Goal: Transaction & Acquisition: Book appointment/travel/reservation

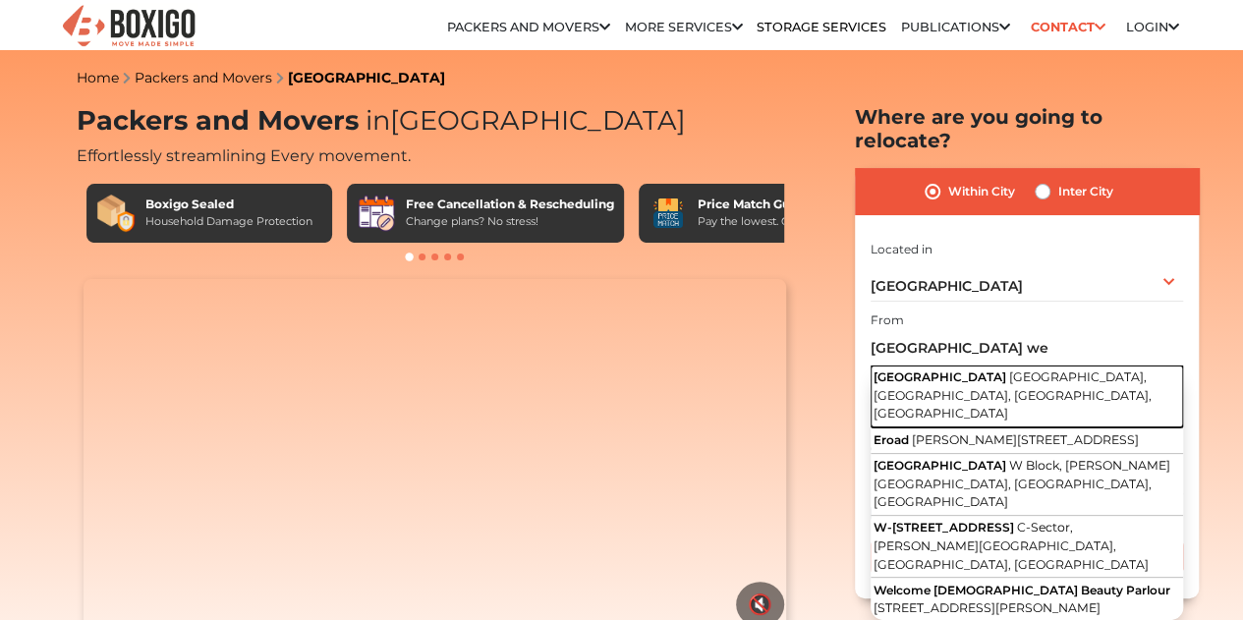
click at [969, 369] on span "[GEOGRAPHIC_DATA], [GEOGRAPHIC_DATA], [GEOGRAPHIC_DATA], [GEOGRAPHIC_DATA]" at bounding box center [1012, 394] width 278 height 51
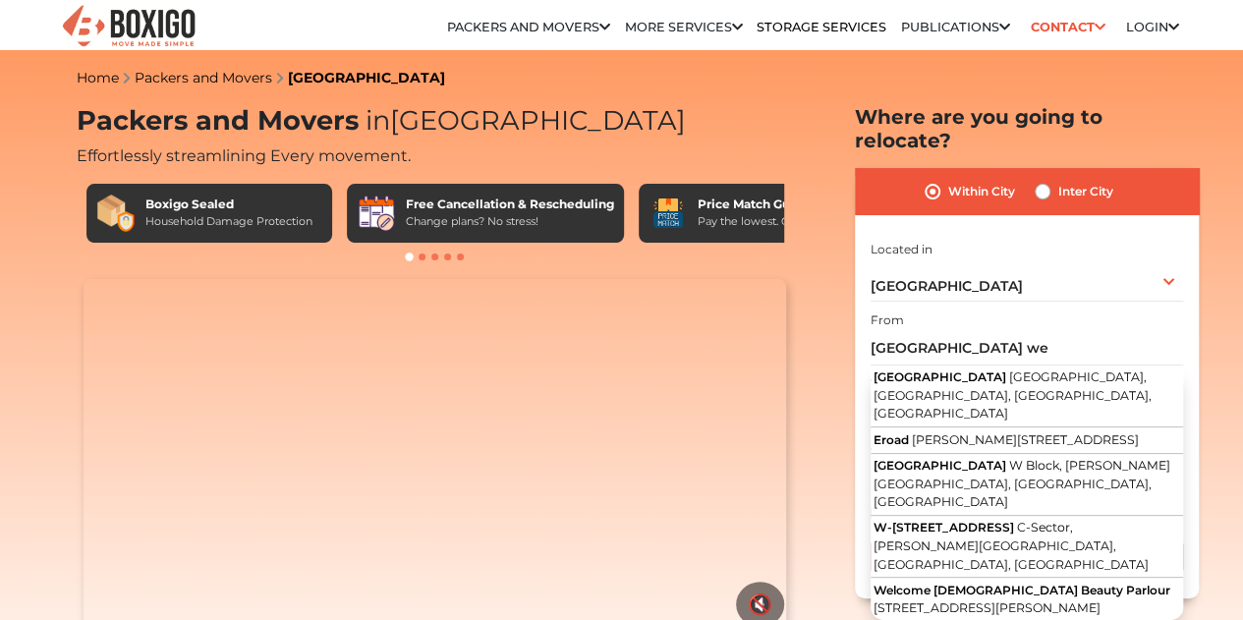
type input "[GEOGRAPHIC_DATA], [GEOGRAPHIC_DATA], [GEOGRAPHIC_DATA], [GEOGRAPHIC_DATA]"
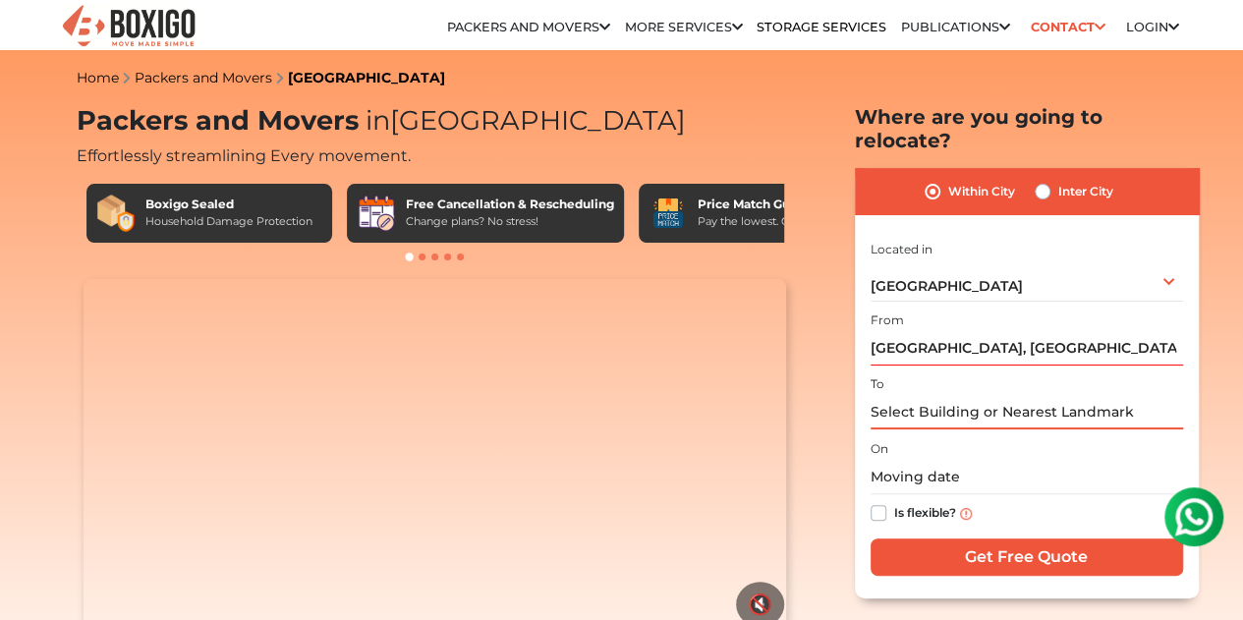
click at [935, 407] on input "text" at bounding box center [1026, 412] width 312 height 34
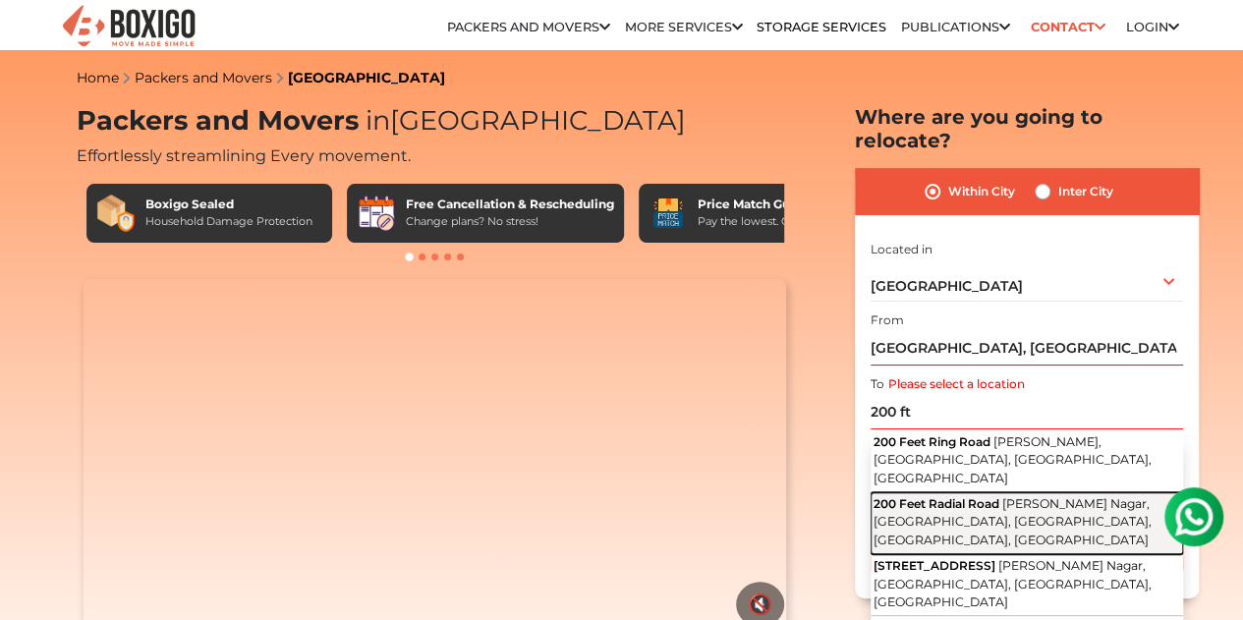
click at [975, 496] on span "200 Feet Radial Road" at bounding box center [936, 503] width 126 height 15
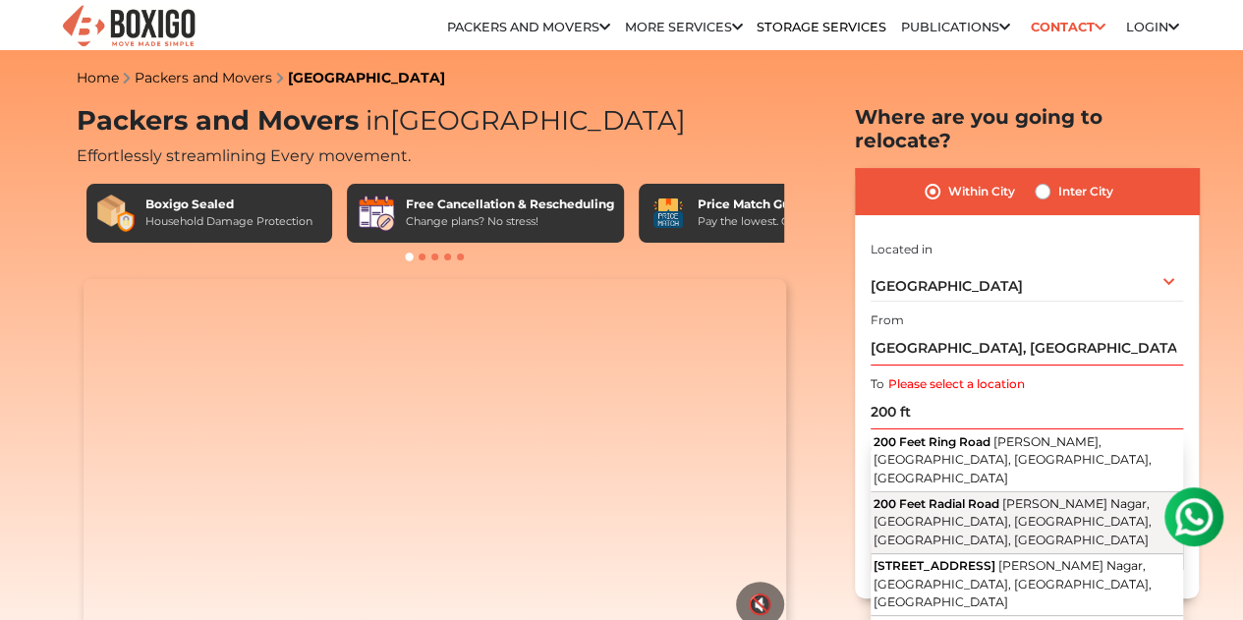
type input "200 Feet Radial Road, Iswarya Nagar, Postal Nagar, Old Pallavaram, Chennai, Tam…"
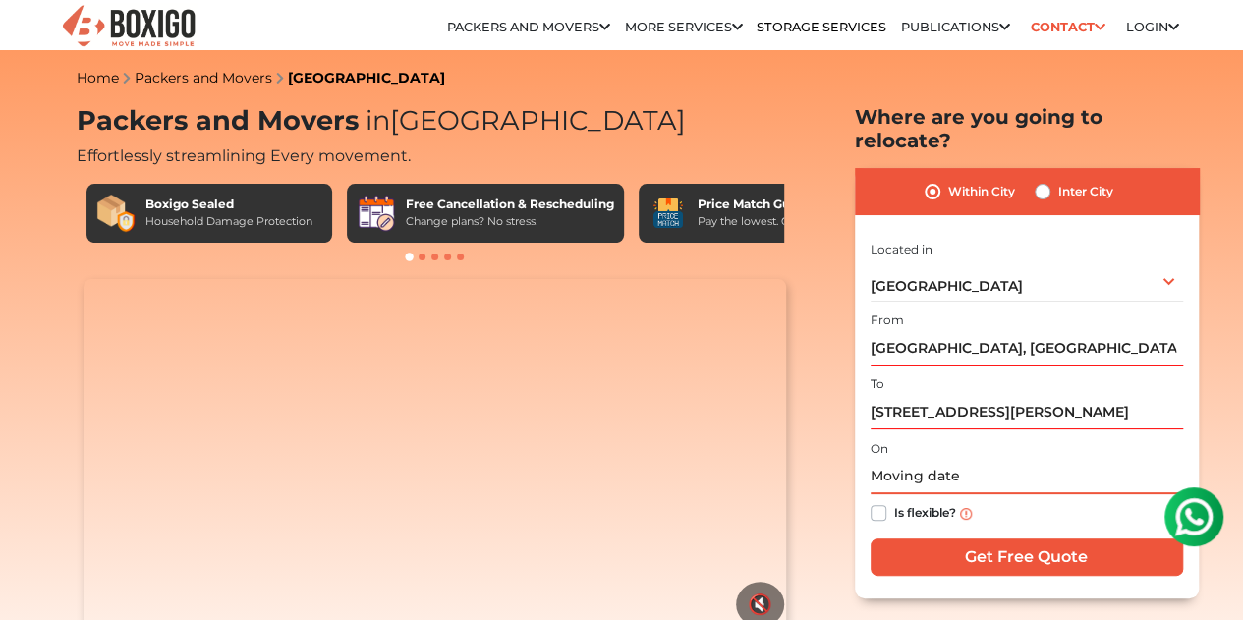
click at [904, 473] on input "text" at bounding box center [1026, 477] width 312 height 34
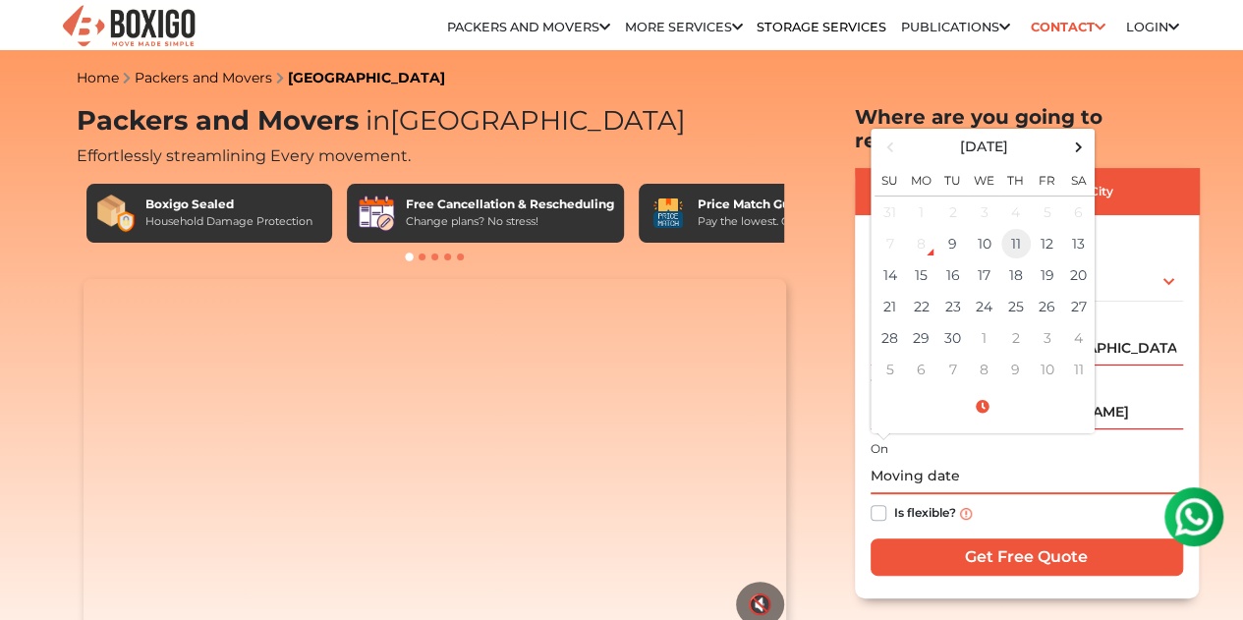
click at [1013, 231] on td "11" at bounding box center [1015, 243] width 31 height 31
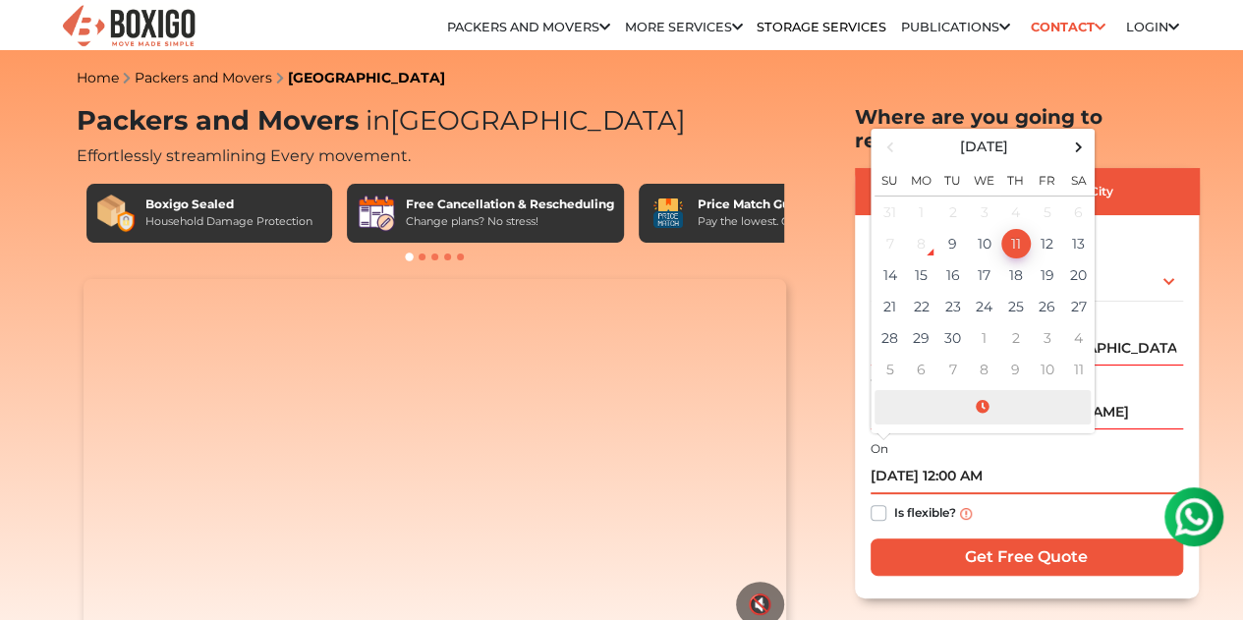
click at [978, 392] on span at bounding box center [982, 407] width 216 height 34
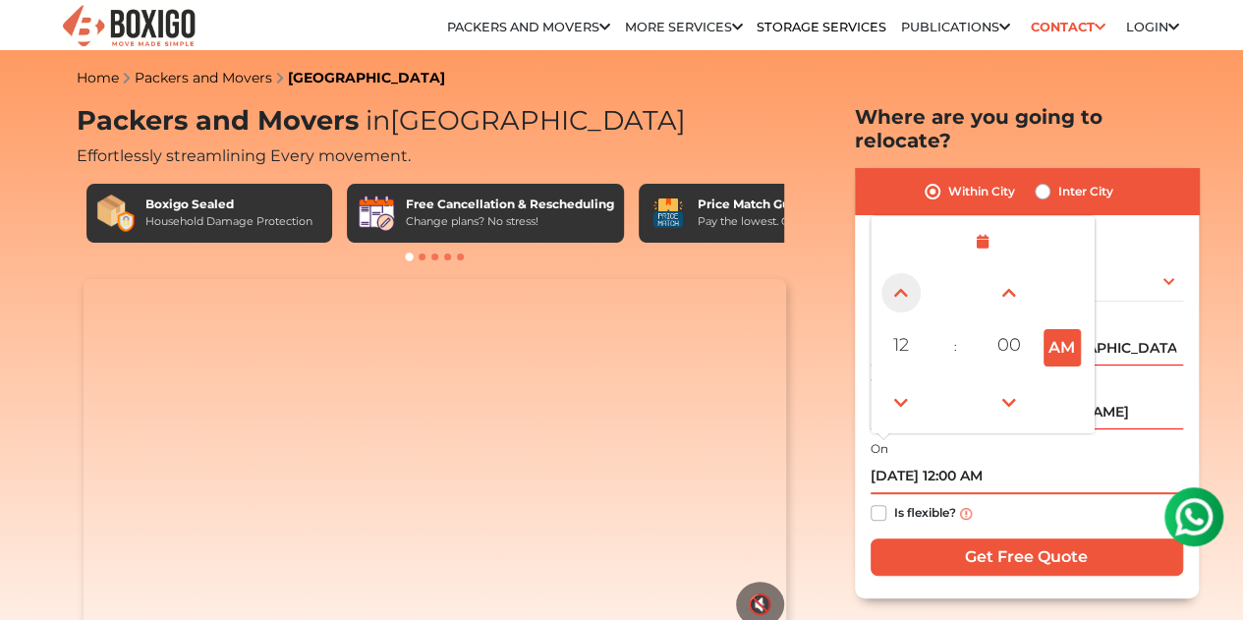
click at [896, 278] on span at bounding box center [900, 292] width 39 height 39
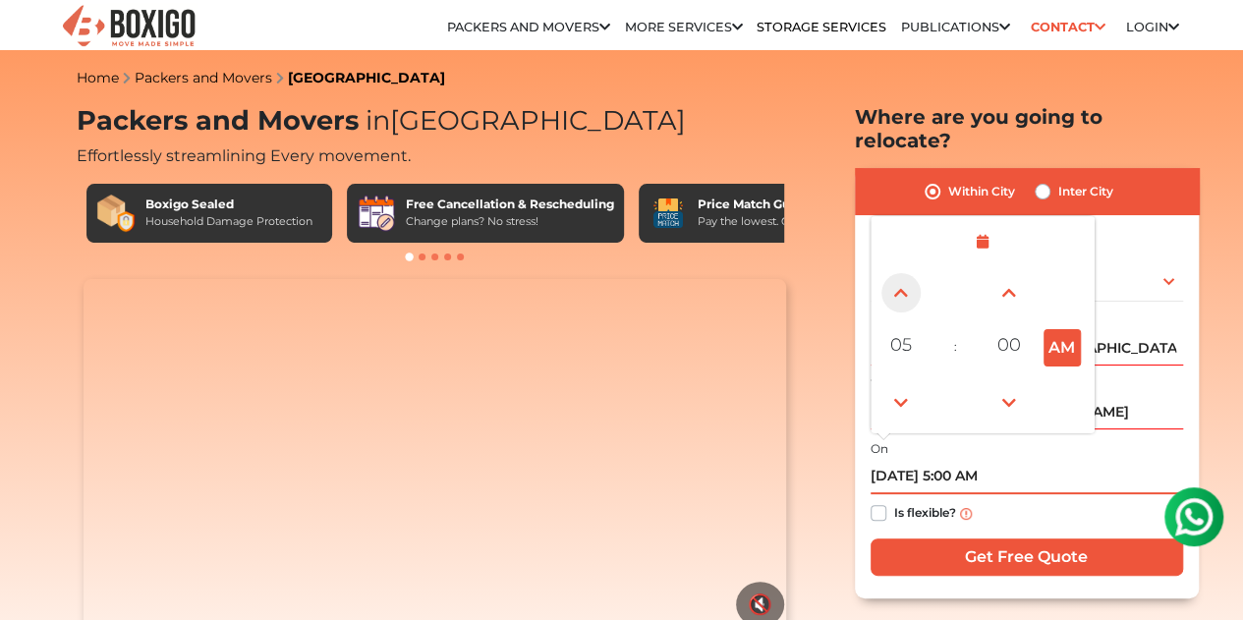
click at [896, 278] on span at bounding box center [900, 292] width 39 height 39
click at [1055, 331] on button "AM" at bounding box center [1061, 347] width 37 height 37
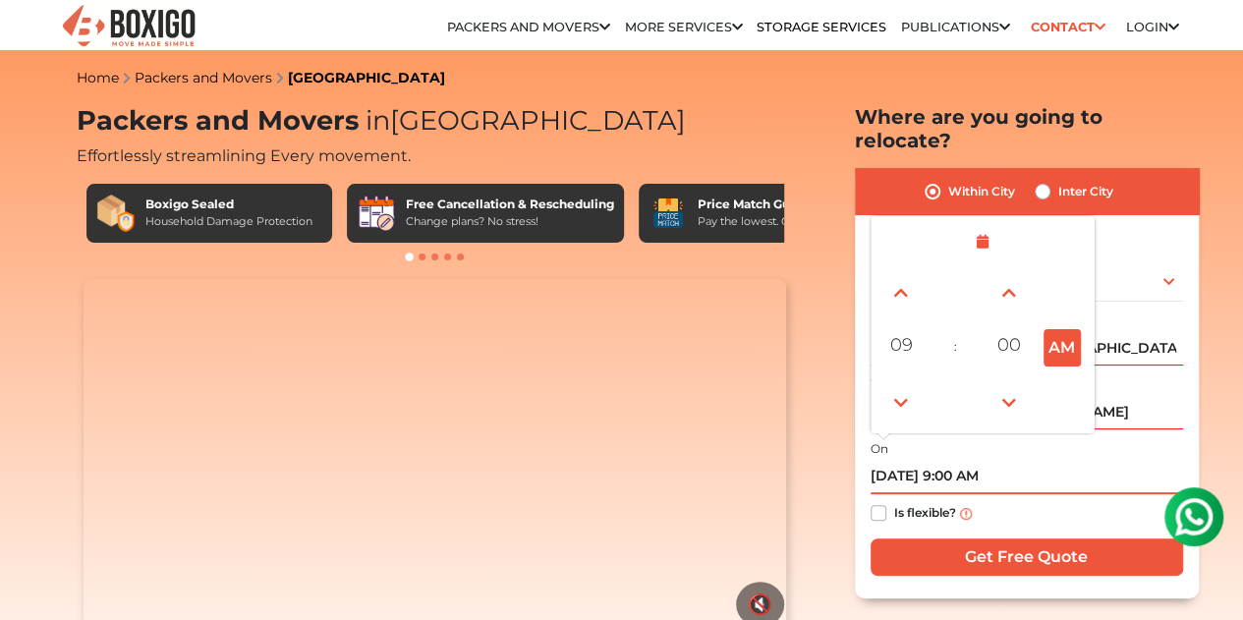
type input "09/11/2025 9:00 PM"
click at [1000, 494] on div "Is flexible?" at bounding box center [1026, 513] width 312 height 38
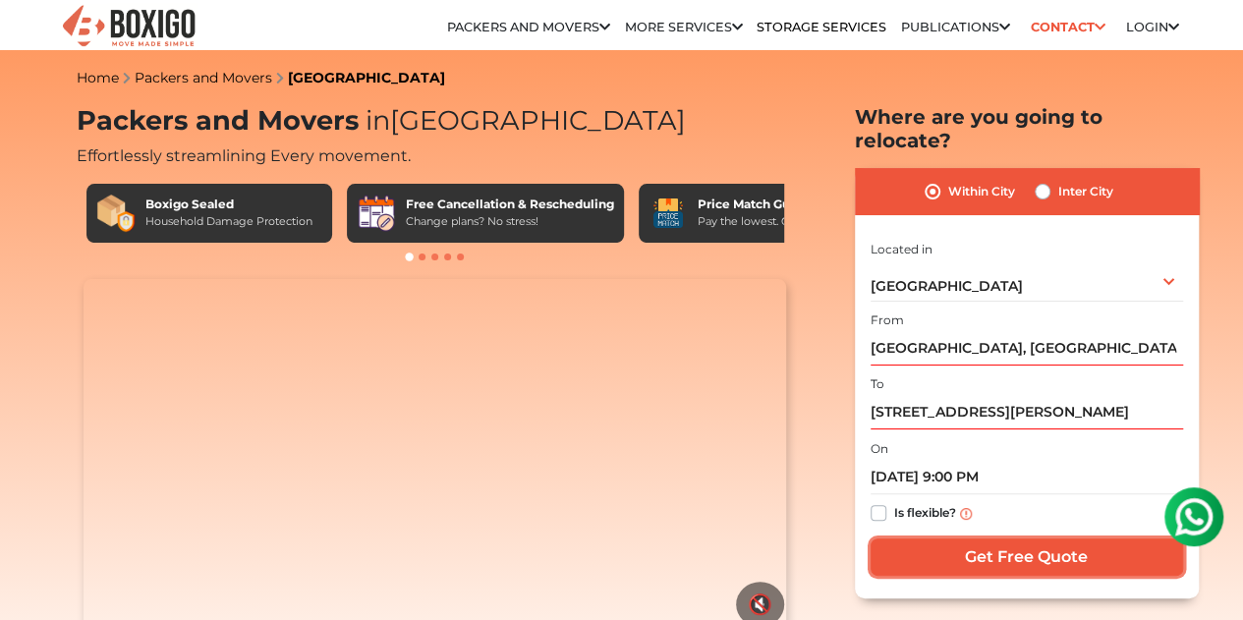
click at [977, 538] on input "Get Free Quote" at bounding box center [1026, 556] width 312 height 37
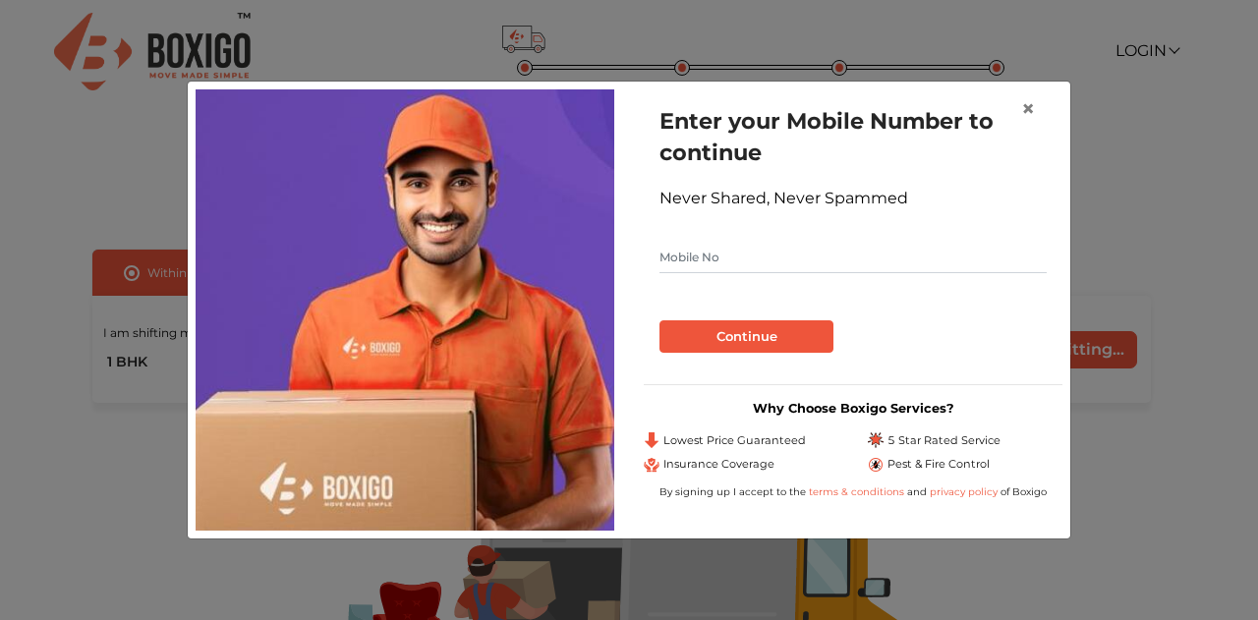
click at [833, 273] on input "text" at bounding box center [852, 257] width 387 height 31
type input "8792027658"
click at [760, 333] on button "Continue" at bounding box center [746, 336] width 174 height 33
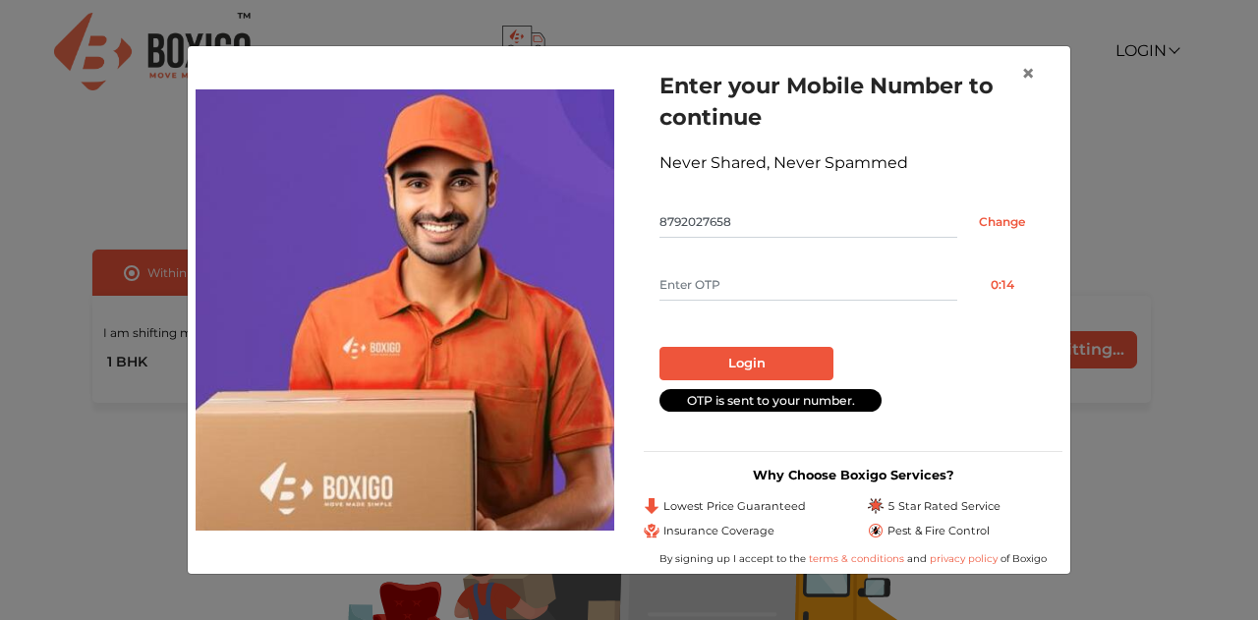
click at [756, 290] on input "text" at bounding box center [808, 284] width 298 height 31
type input "9875"
click at [773, 364] on button "Login" at bounding box center [746, 363] width 174 height 33
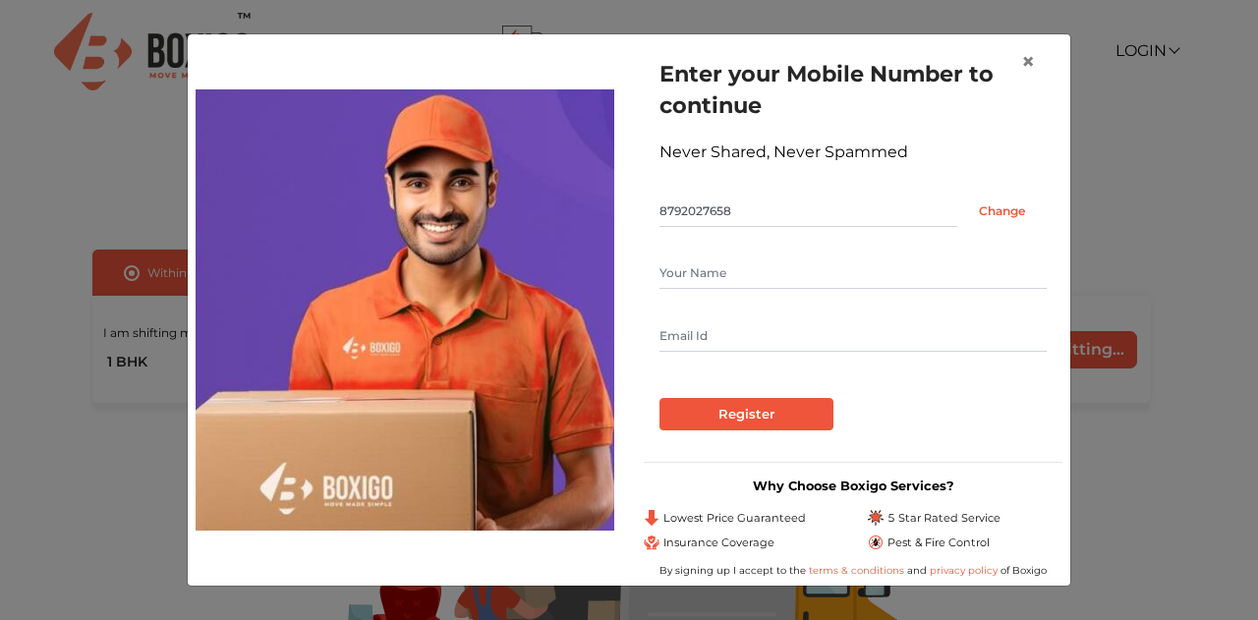
click at [693, 273] on input "text" at bounding box center [852, 272] width 387 height 31
type input "Sriv"
click at [698, 336] on input "text" at bounding box center [852, 335] width 387 height 31
click at [1030, 61] on span "×" at bounding box center [1028, 61] width 14 height 28
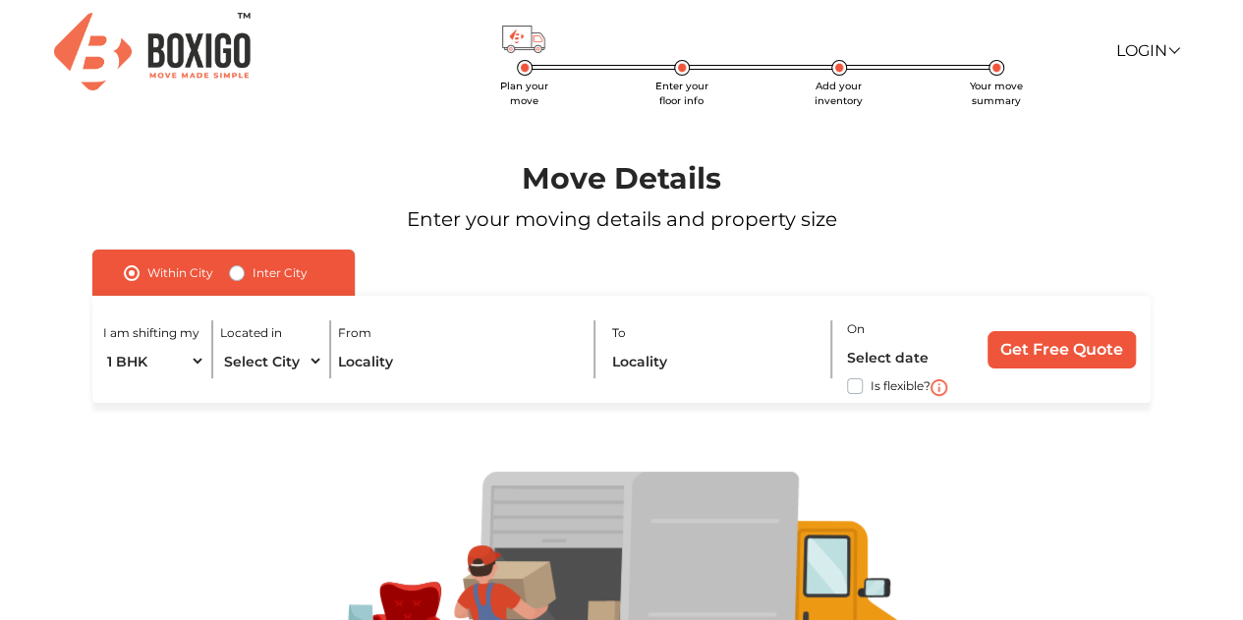
click at [1150, 305] on form "Within City Inter City I am shifting my 1 BHK 2 BHK 3 BHK 3 + BHK FEW ITEMS Loc…" at bounding box center [622, 326] width 1144 height 153
click at [1152, 55] on link "Login" at bounding box center [1146, 50] width 63 height 19
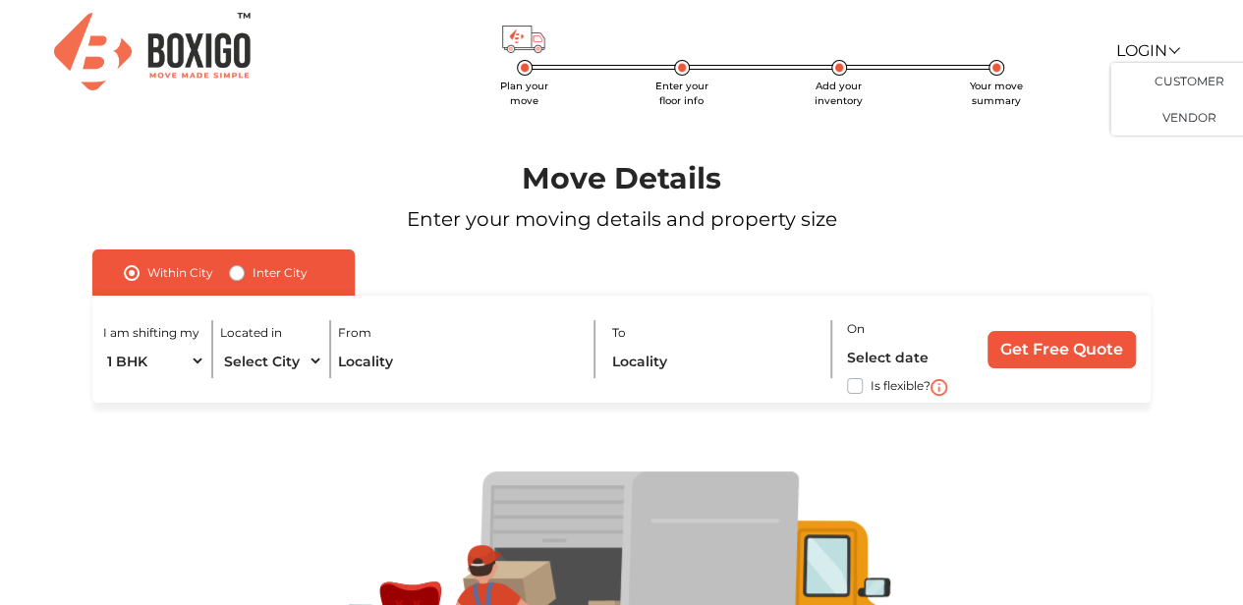
click at [226, 62] on img at bounding box center [152, 52] width 196 height 78
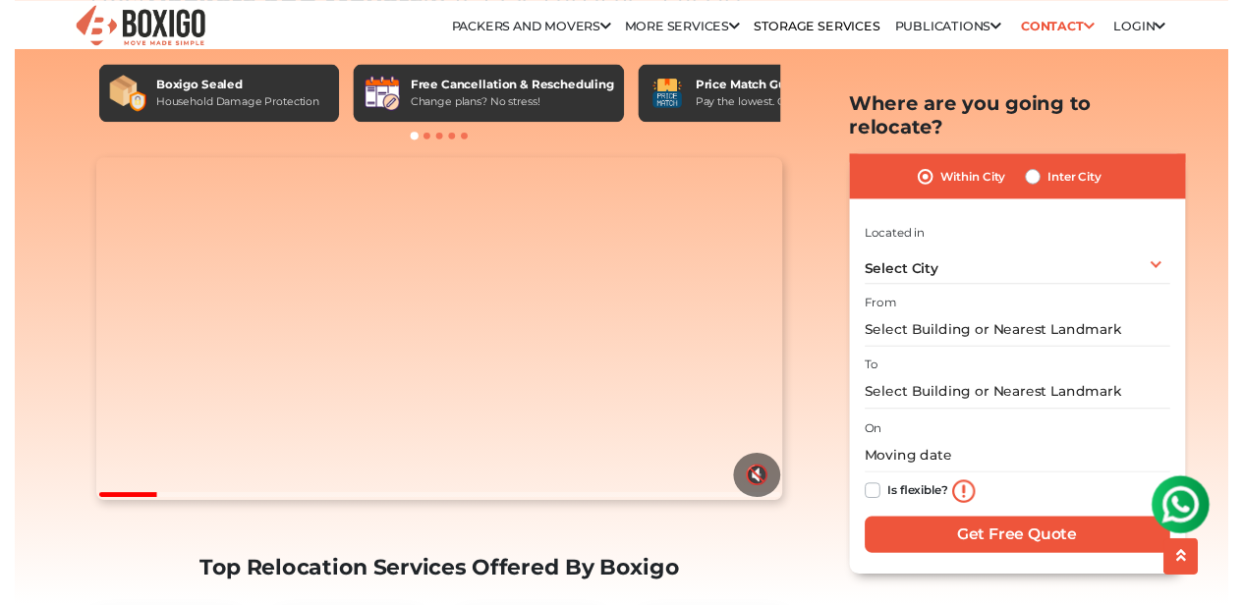
scroll to position [94, 0]
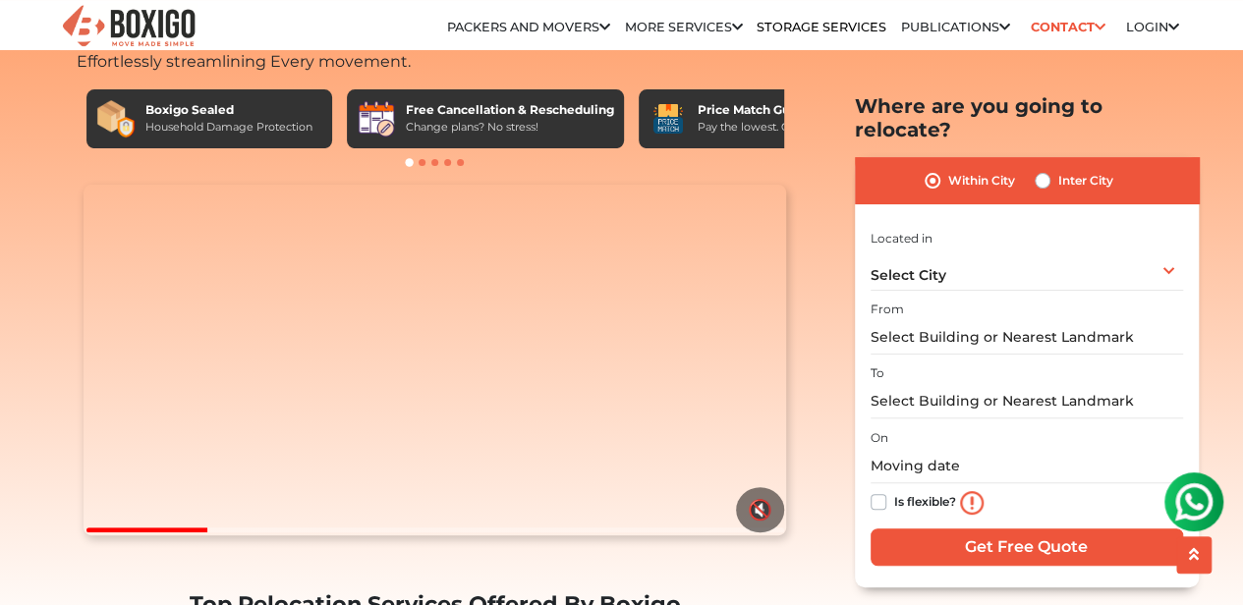
click at [0, 0] on link "Customer" at bounding box center [0, 0] width 0 height 0
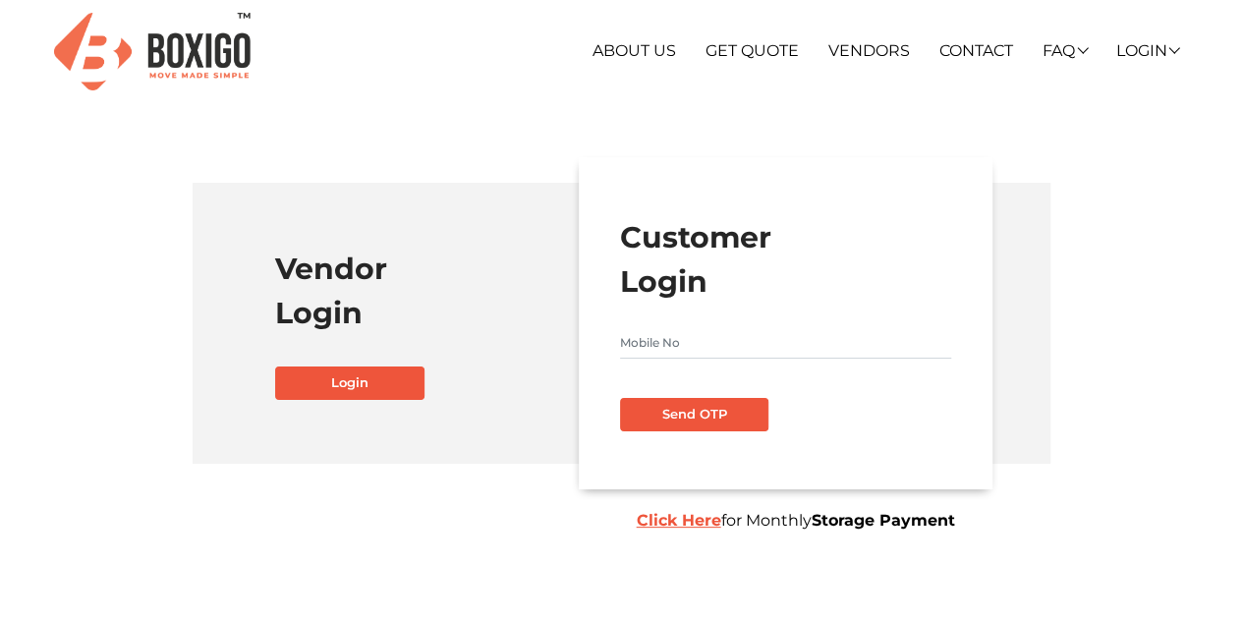
click at [677, 347] on input "text" at bounding box center [785, 342] width 331 height 31
type input "8792027658"
click at [711, 420] on button "Send OTP" at bounding box center [694, 414] width 149 height 33
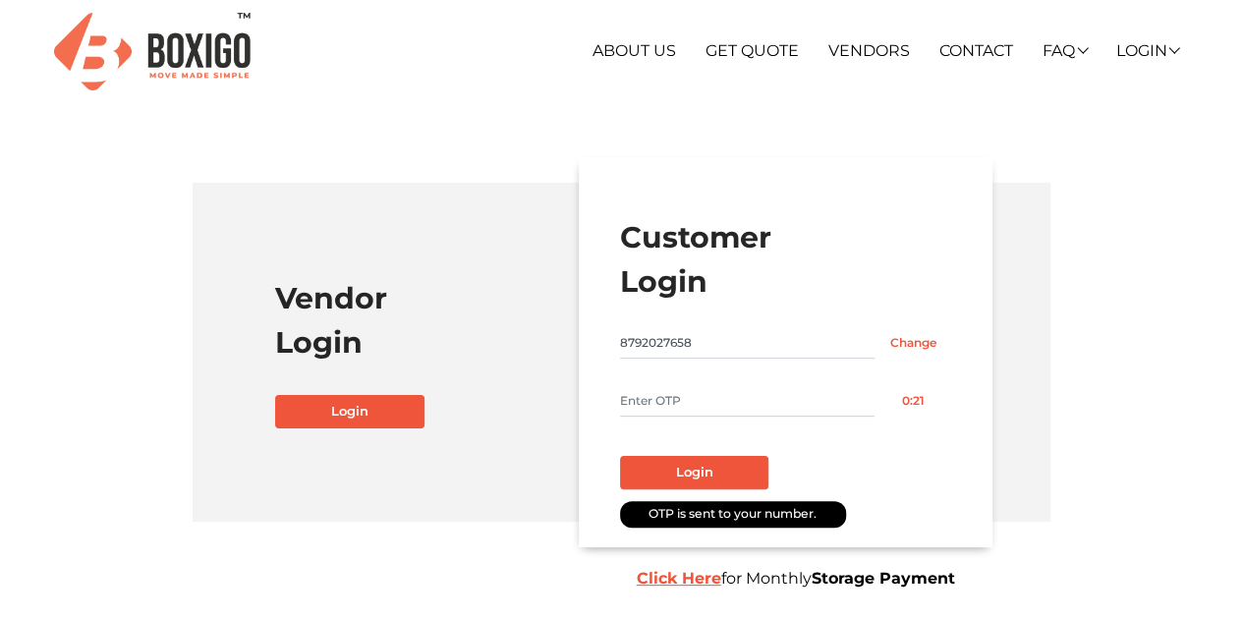
click at [640, 398] on input "text" at bounding box center [747, 400] width 255 height 31
type input "5989"
click at [717, 469] on button "Login" at bounding box center [694, 472] width 149 height 33
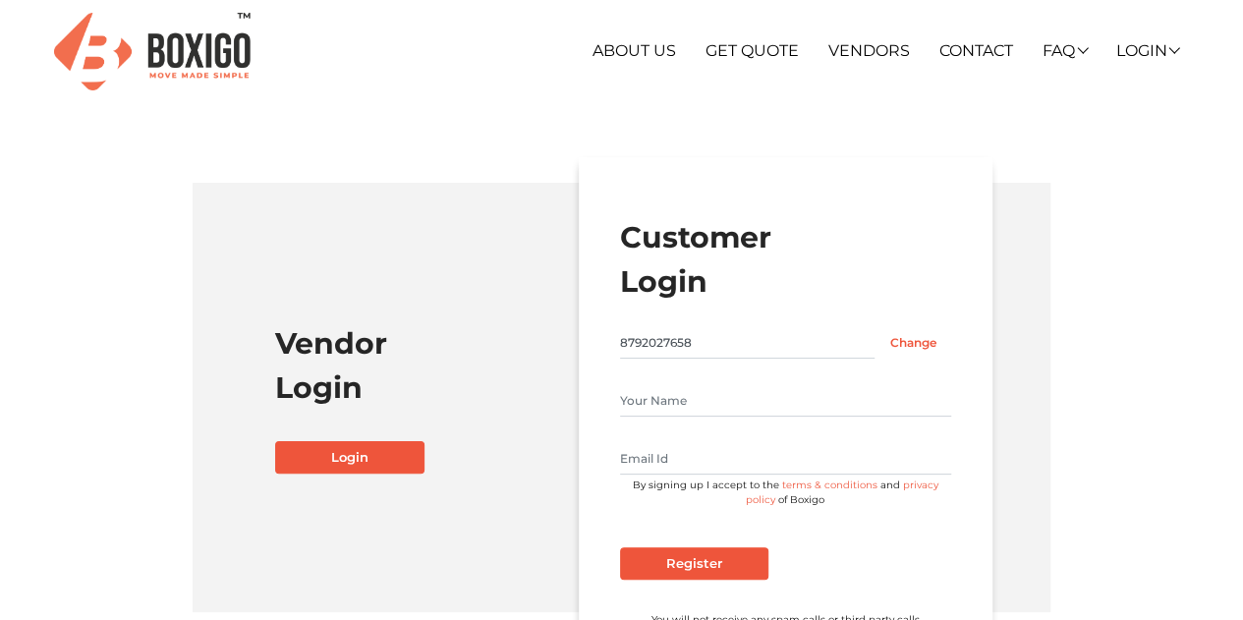
click at [771, 396] on input "text" at bounding box center [785, 400] width 331 height 31
type input "Sriv"
click at [772, 456] on input "text" at bounding box center [785, 458] width 331 height 31
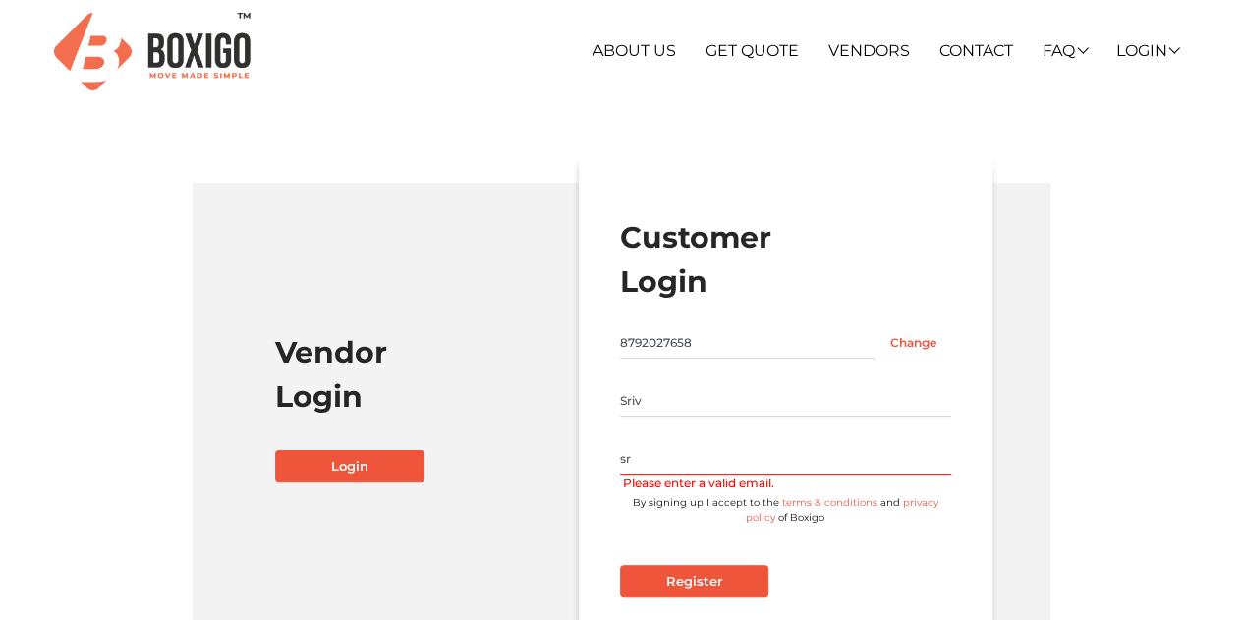
type input "s"
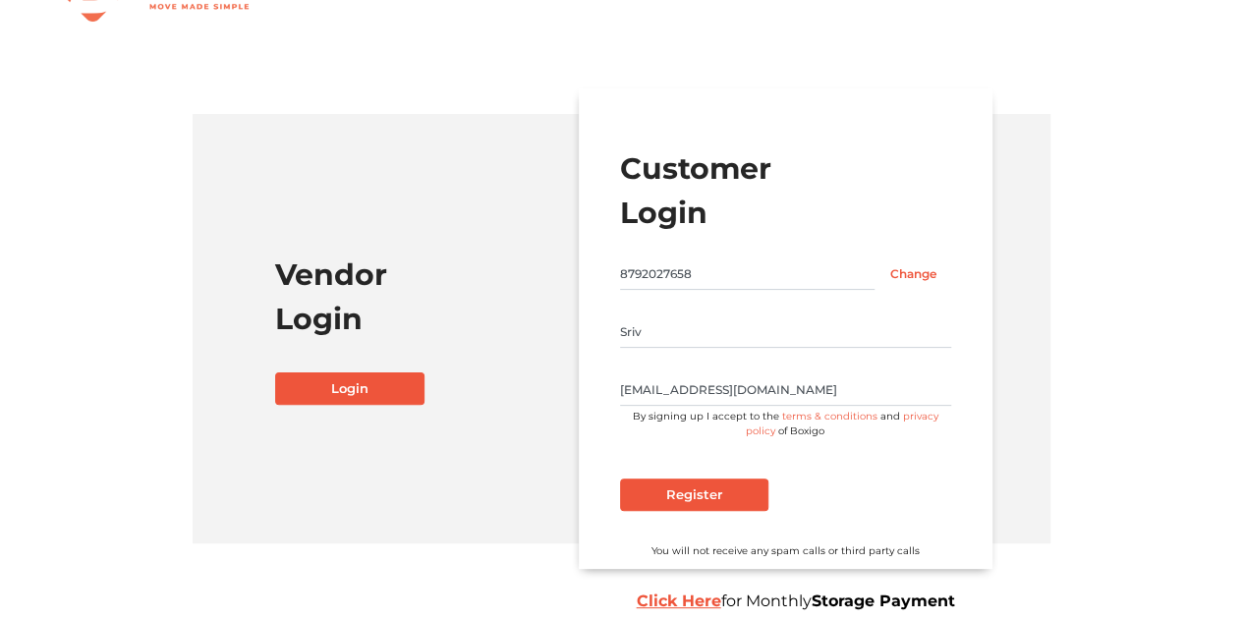
scroll to position [121, 0]
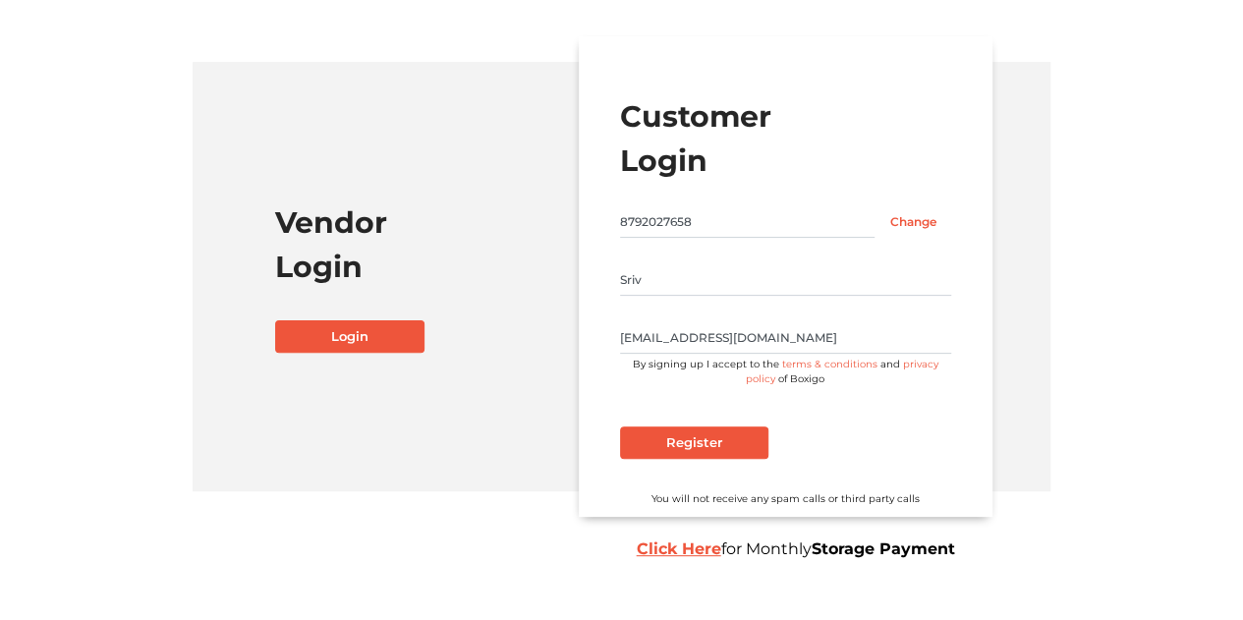
type input "stststst@gmail.com"
click at [678, 446] on input "Register" at bounding box center [694, 442] width 149 height 33
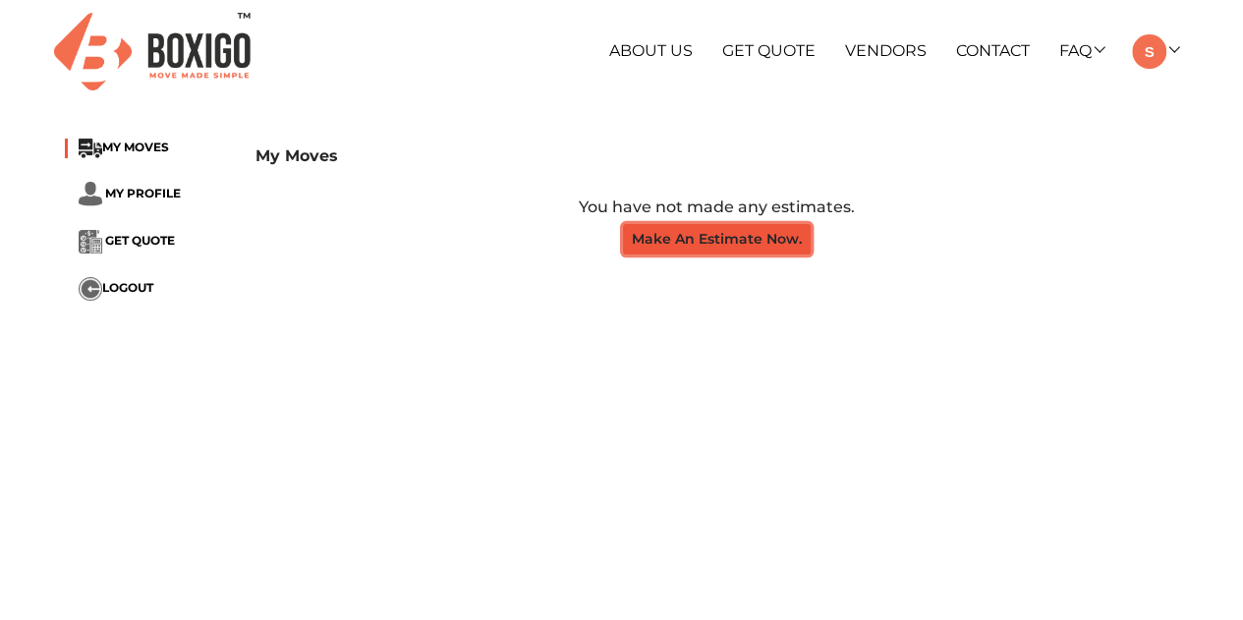
click at [716, 246] on button "Make An Estimate Now." at bounding box center [717, 239] width 188 height 30
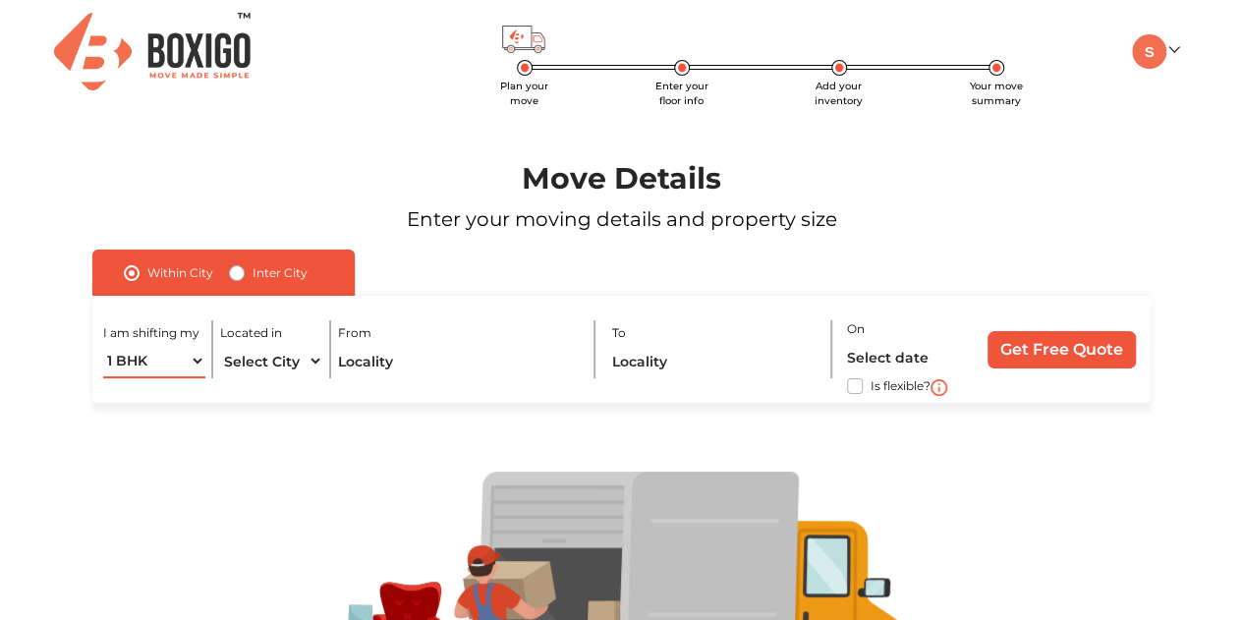
click at [181, 364] on select "1 BHK 2 BHK 3 BHK 3 + BHK FEW ITEMS" at bounding box center [154, 361] width 102 height 34
select select "FEW ITEMS"
click at [103, 344] on select "1 BHK 2 BHK 3 BHK 3 + BHK FEW ITEMS" at bounding box center [154, 361] width 102 height 34
click at [294, 357] on select "Select City Bangalore Bengaluru Bhopal Bhubaneswar Chennai Coimbatore Cuttack D…" at bounding box center [271, 361] width 102 height 34
select select "[GEOGRAPHIC_DATA]"
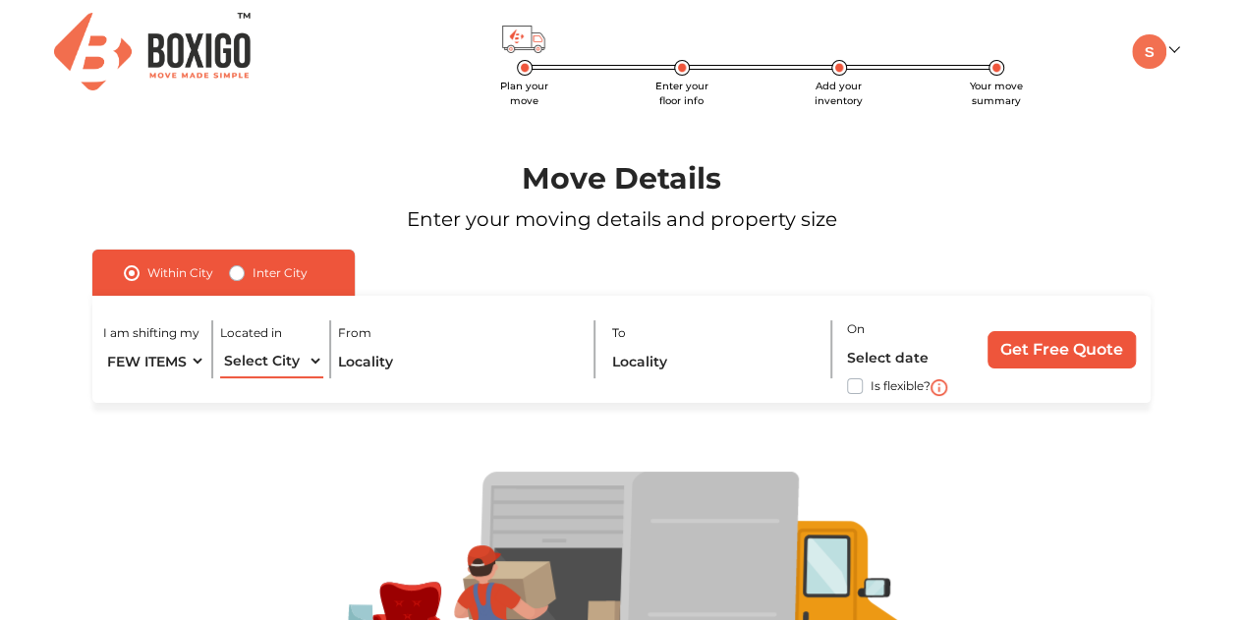
click at [220, 344] on select "Select City Bangalore Bengaluru Bhopal Bhubaneswar Chennai Coimbatore Cuttack D…" at bounding box center [271, 361] width 102 height 34
click at [393, 360] on input "text" at bounding box center [459, 361] width 242 height 34
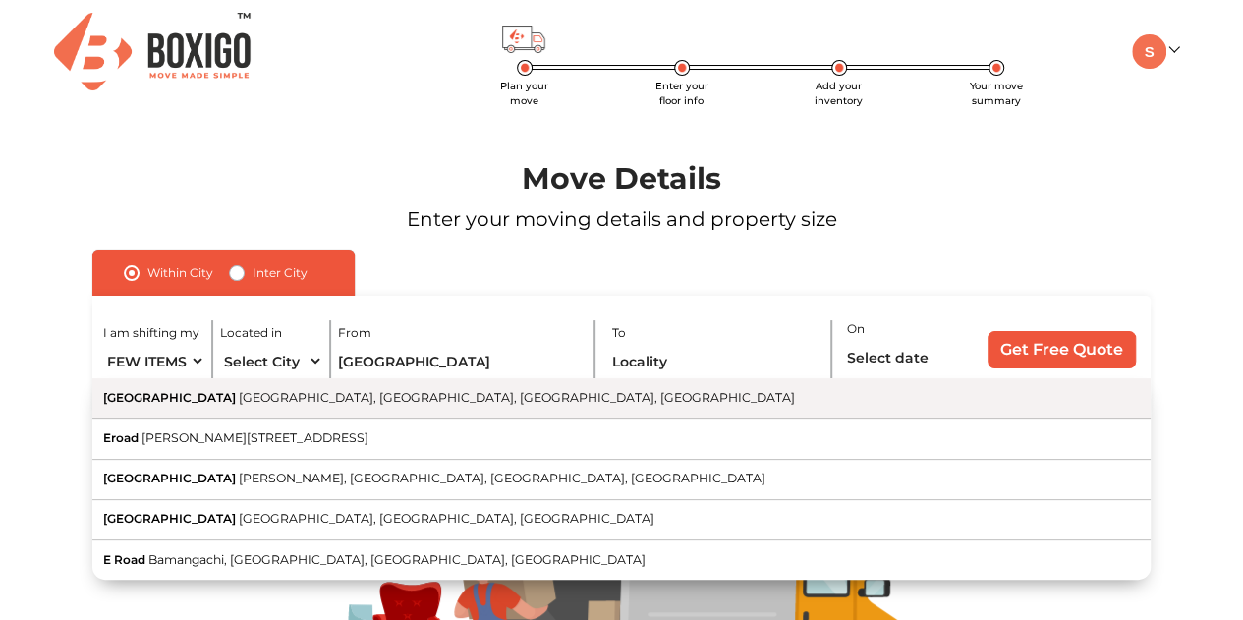
click at [363, 405] on span "West CIT Nagar, Saidapet, Chennai, Tamil Nadu" at bounding box center [517, 397] width 556 height 15
type input "East Road, West CIT Nagar, Saidapet, Chennai, Tamil Nadu"
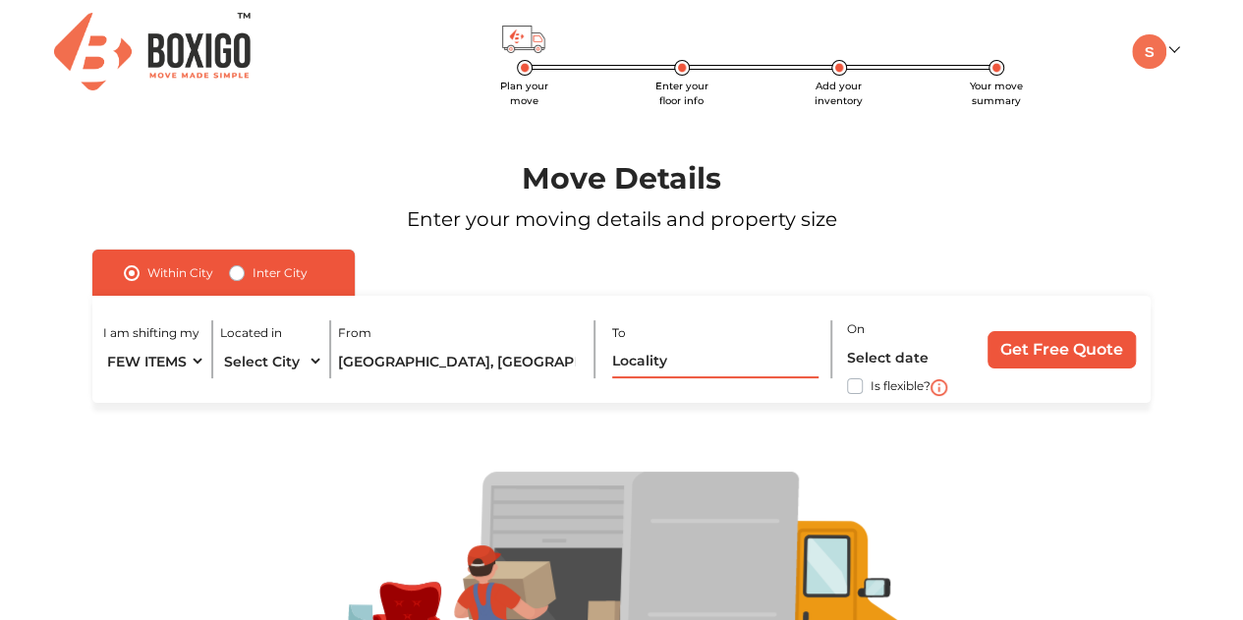
click at [649, 365] on input "text" at bounding box center [715, 361] width 207 height 34
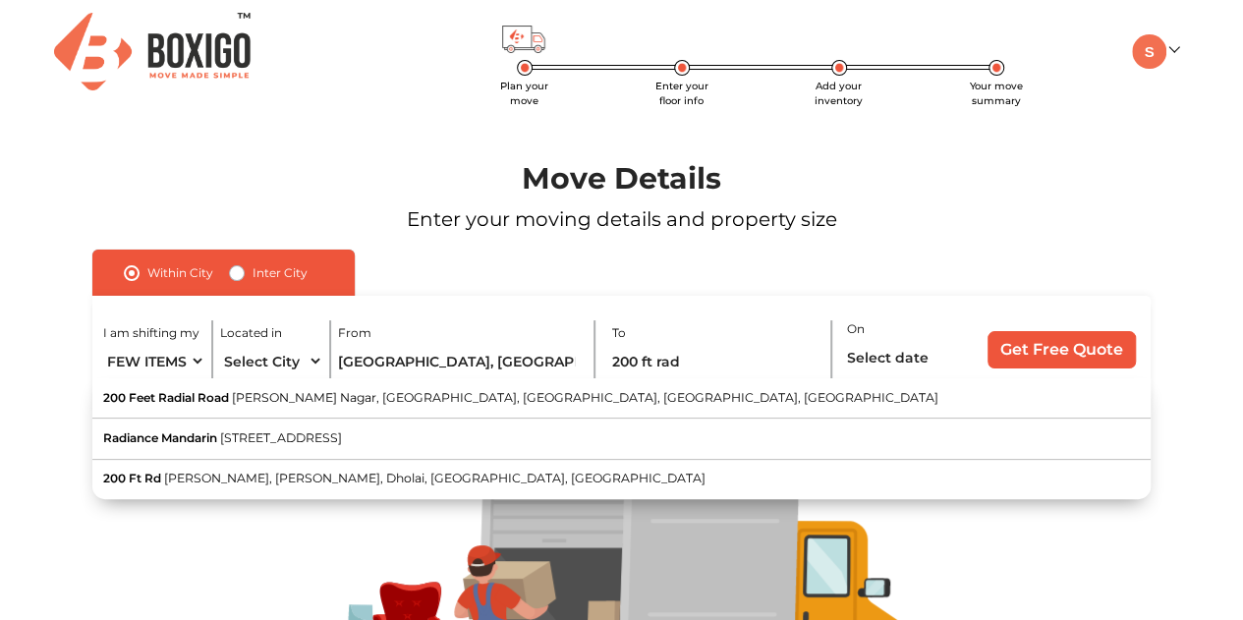
click at [690, 393] on button "200 Feet Radial Road Iswarya Nagar, Postal Nagar, Old Pallavaram, Chennai, Tami…" at bounding box center [621, 398] width 1058 height 40
type input "200 Feet Radial Road, Iswarya Nagar, Postal Nagar, Old Pallavaram, Chennai, Tam…"
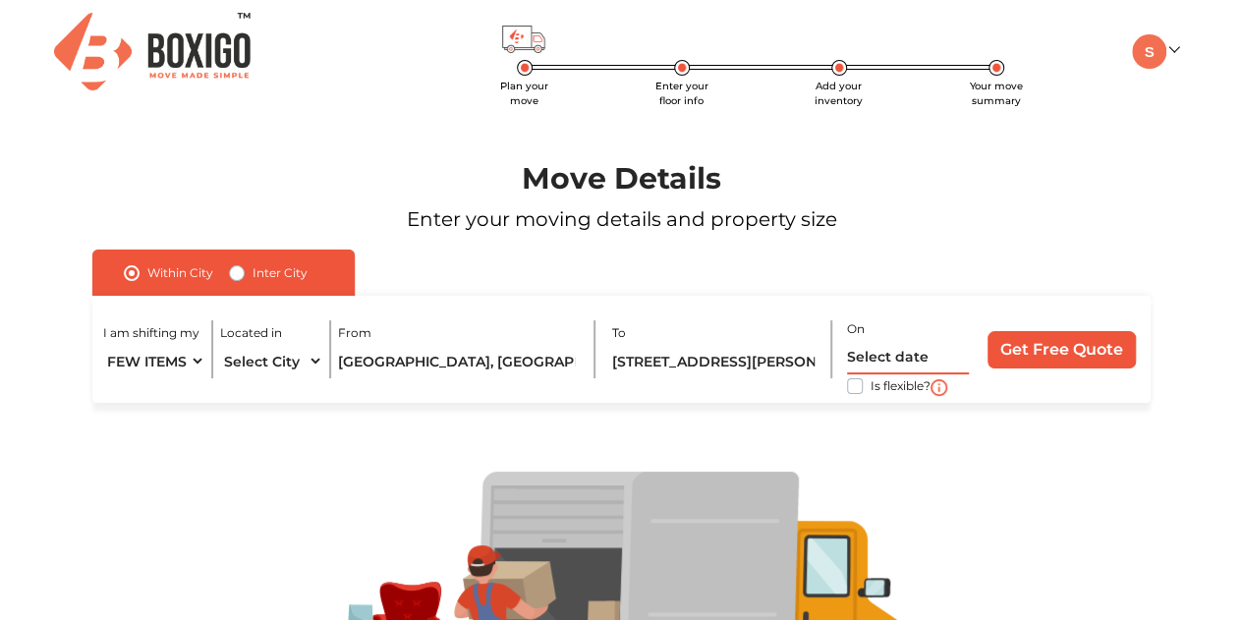
click at [939, 357] on input "text" at bounding box center [908, 357] width 122 height 34
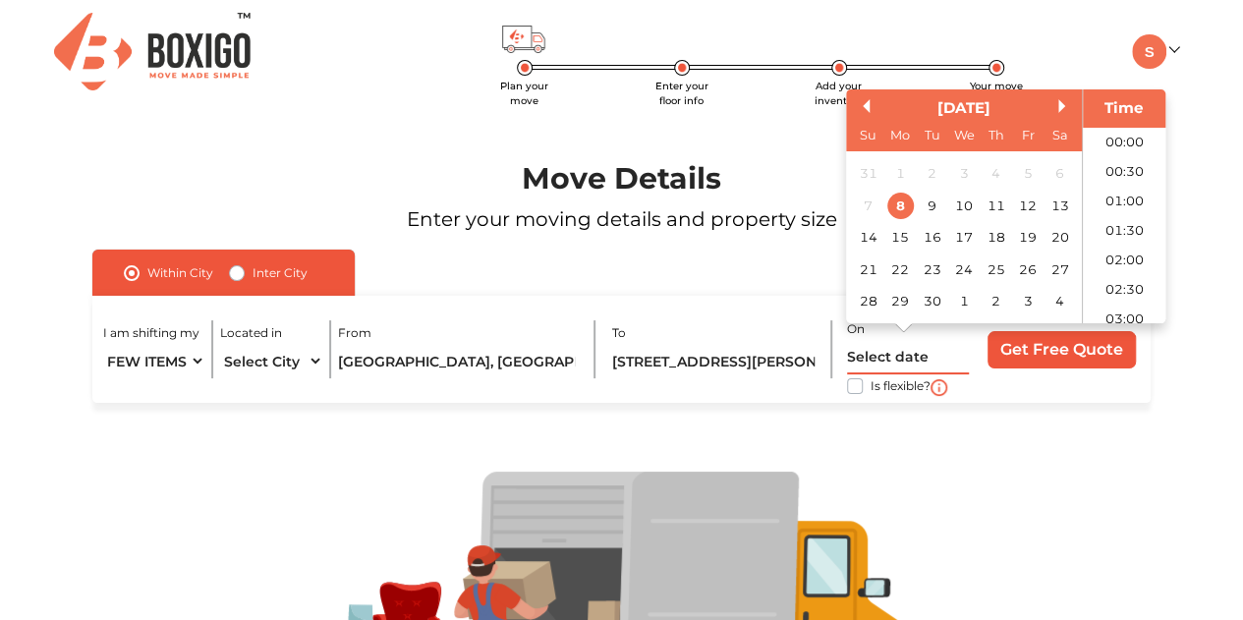
scroll to position [1066, 0]
click at [993, 207] on div "11" at bounding box center [995, 206] width 27 height 27
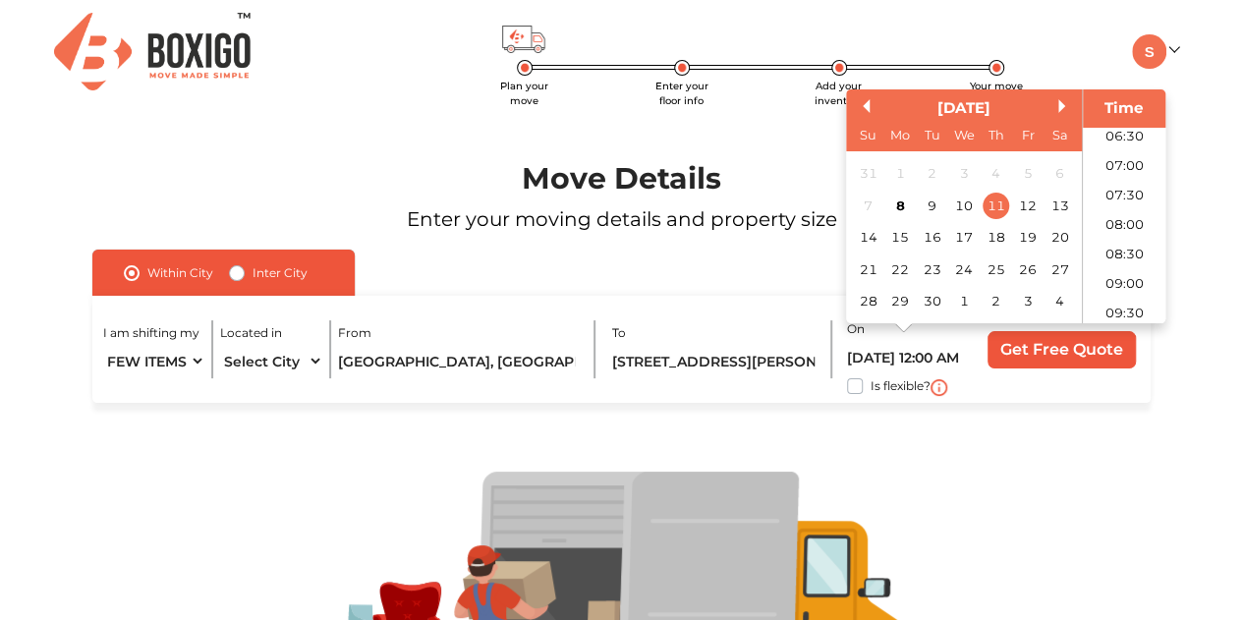
scroll to position [448, 0]
click at [1137, 221] on li "09:00" at bounding box center [1125, 224] width 84 height 29
type input "11/09/2025 9:00 AM"
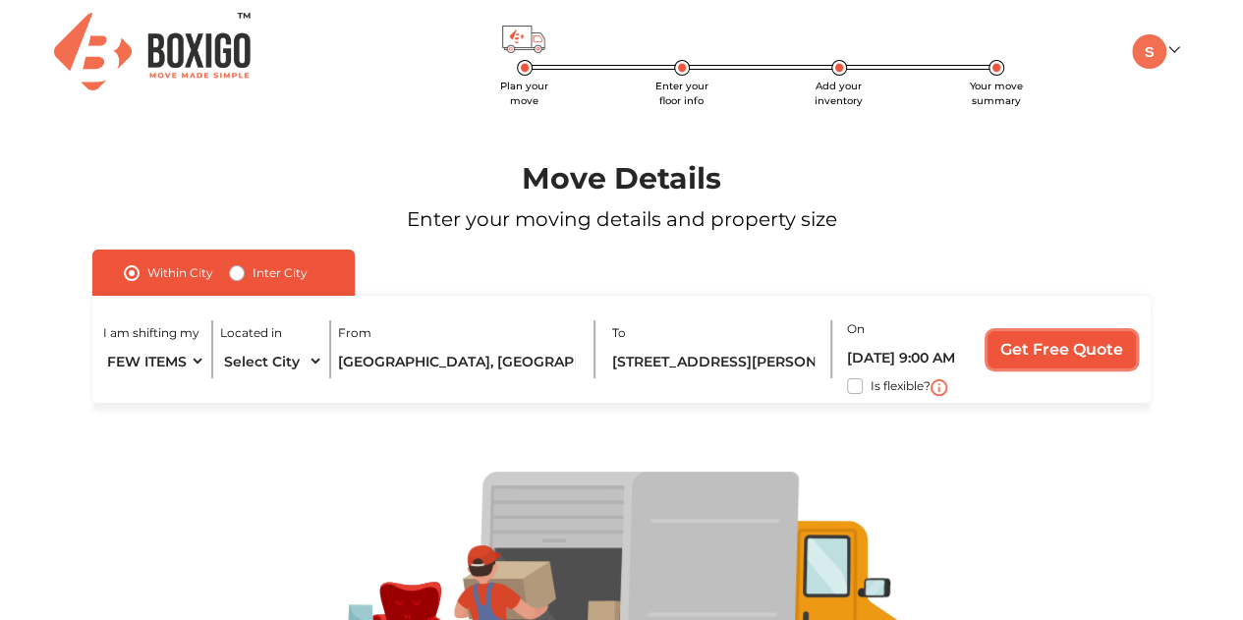
click at [1049, 355] on input "Get Free Quote" at bounding box center [1061, 349] width 148 height 37
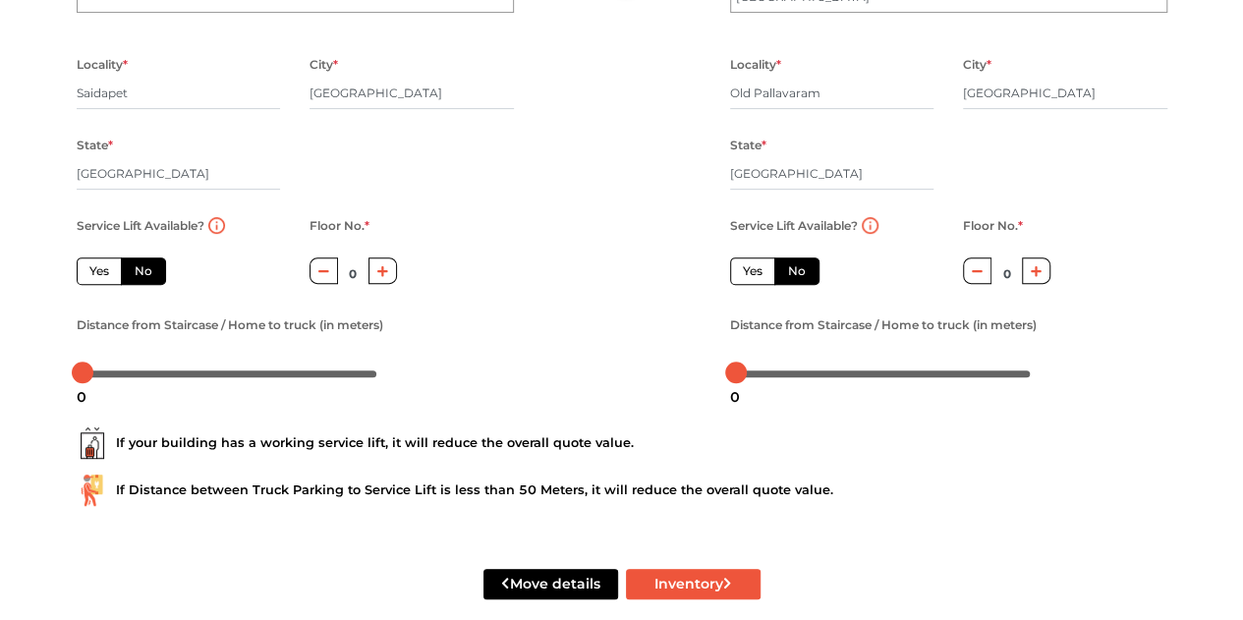
scroll to position [308, 0]
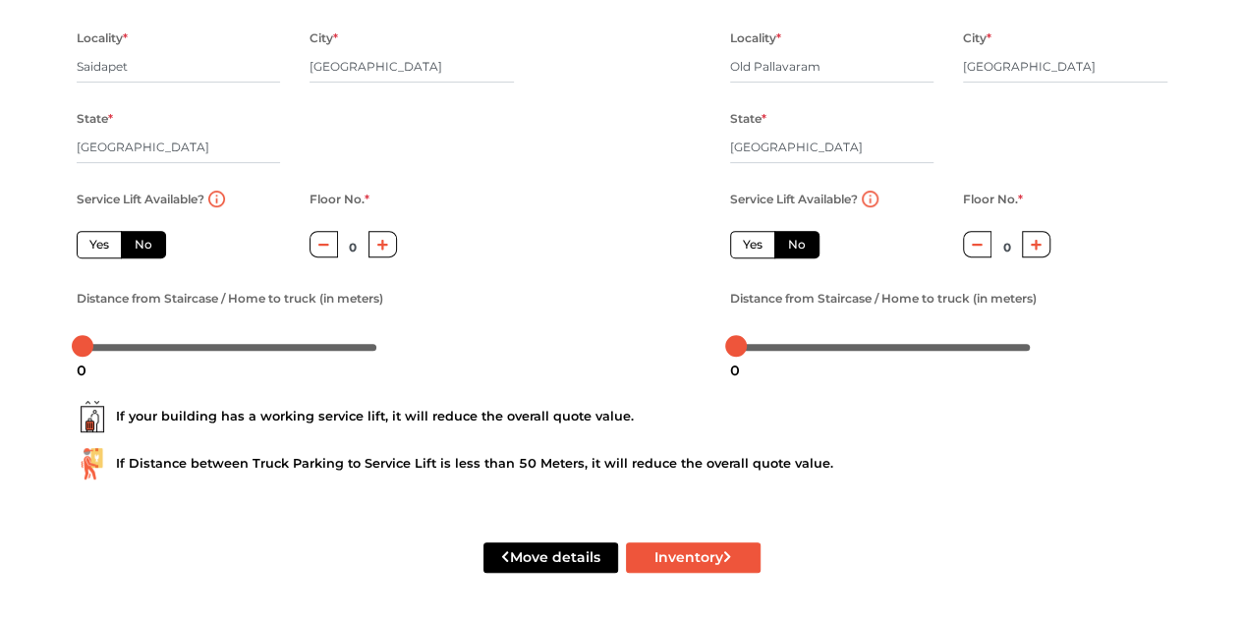
click at [379, 249] on icon "button" at bounding box center [382, 245] width 11 height 12
type input "2"
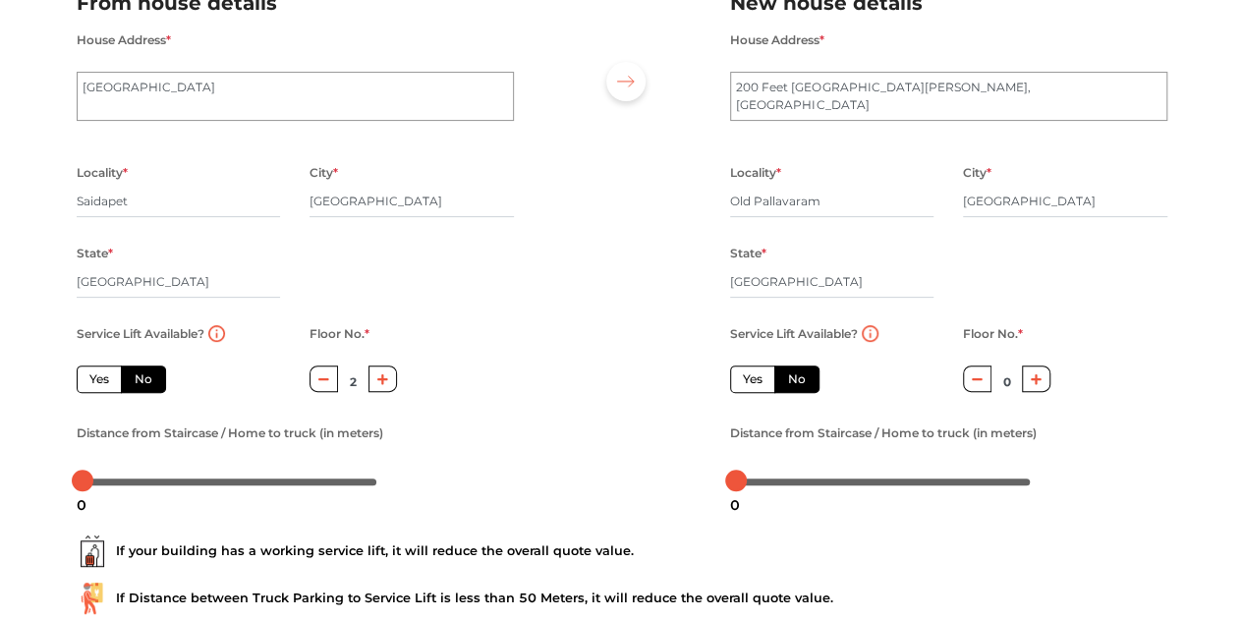
scroll to position [151, 0]
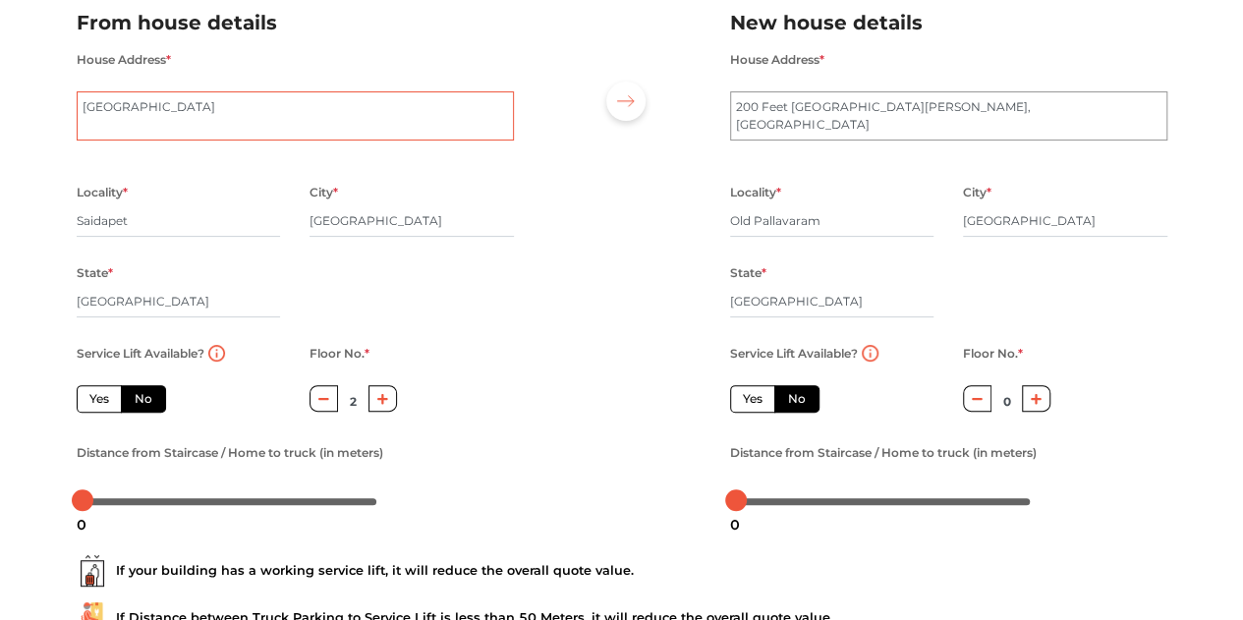
click at [244, 115] on textarea "East Road, West CIT Nagar" at bounding box center [295, 115] width 437 height 49
click at [125, 504] on div at bounding box center [230, 500] width 295 height 12
drag, startPoint x: 122, startPoint y: 504, endPoint x: 108, endPoint y: 504, distance: 13.8
click at [108, 504] on div at bounding box center [111, 500] width 22 height 22
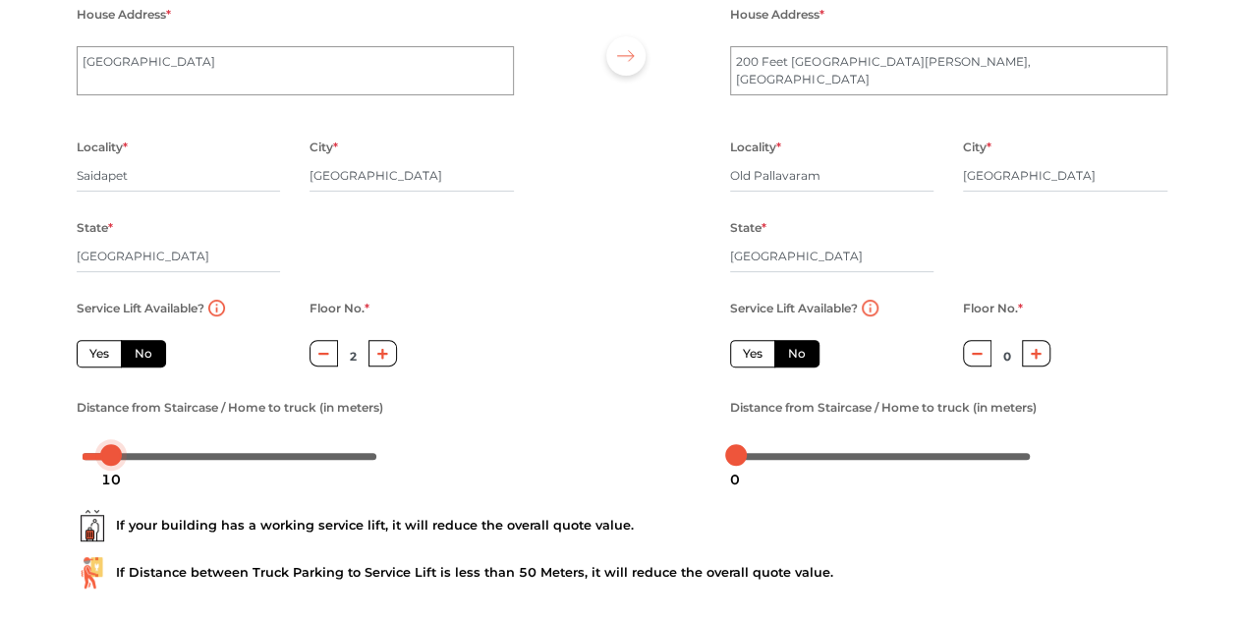
scroll to position [186, 0]
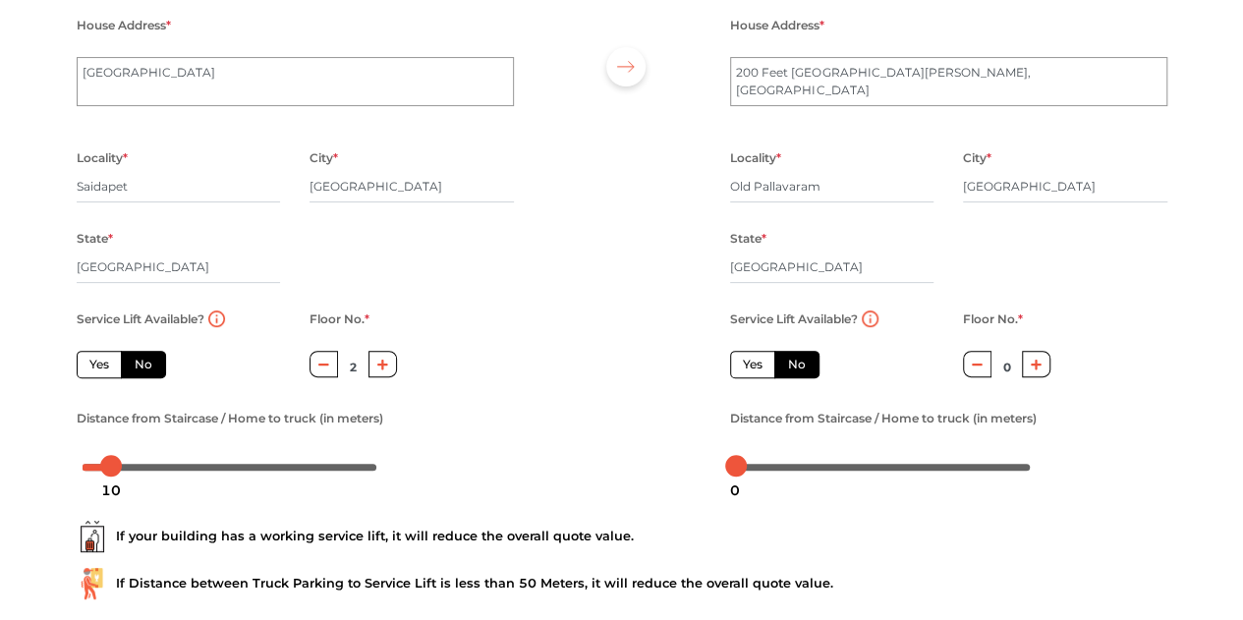
click at [755, 372] on label "Yes" at bounding box center [752, 365] width 45 height 28
click at [755, 368] on input "Yes" at bounding box center [749, 362] width 13 height 13
radio input "true"
radio input "false"
click at [764, 468] on div at bounding box center [883, 466] width 295 height 12
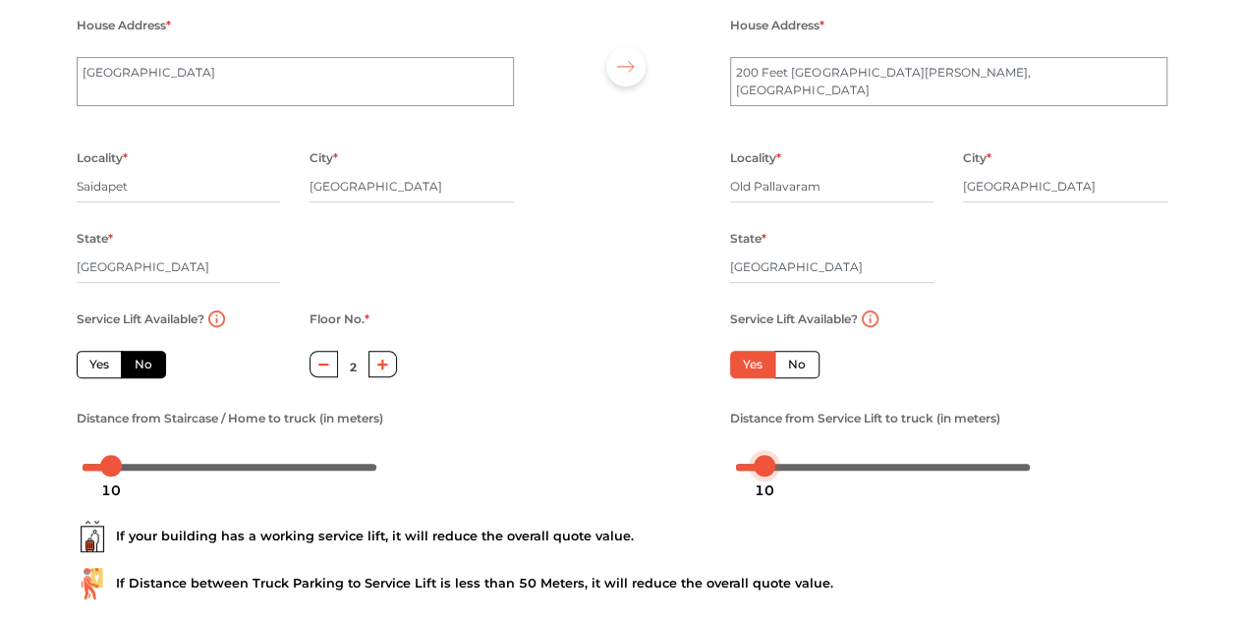
scroll to position [308, 0]
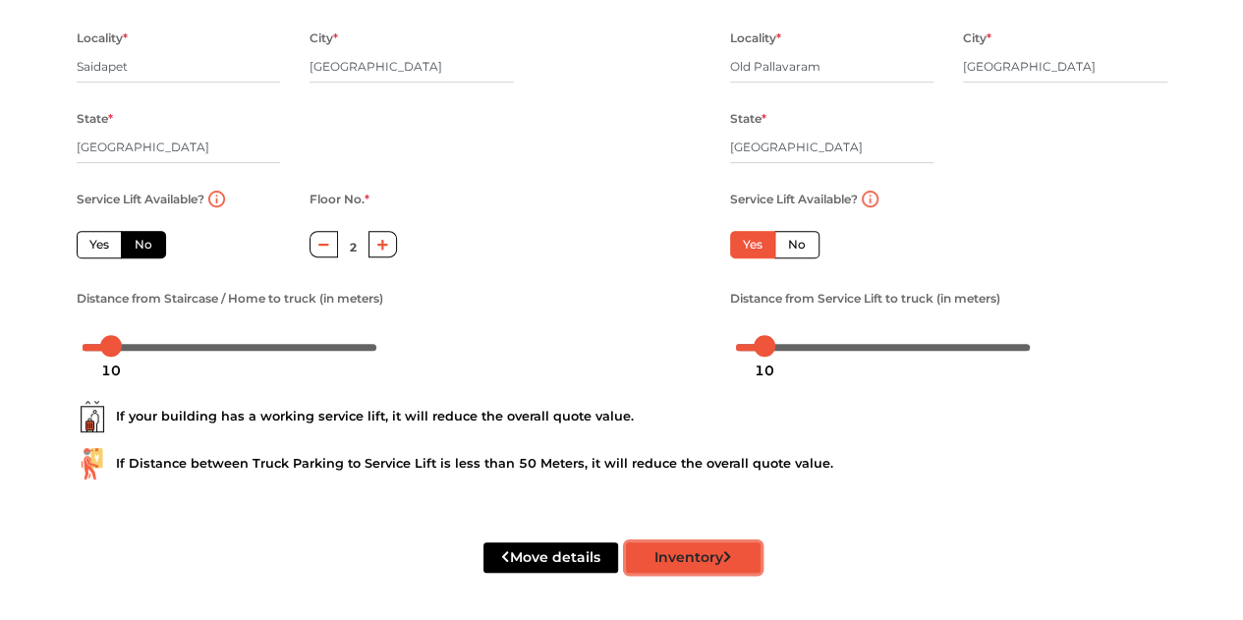
click at [673, 566] on button "Inventory" at bounding box center [693, 557] width 135 height 30
radio input "true"
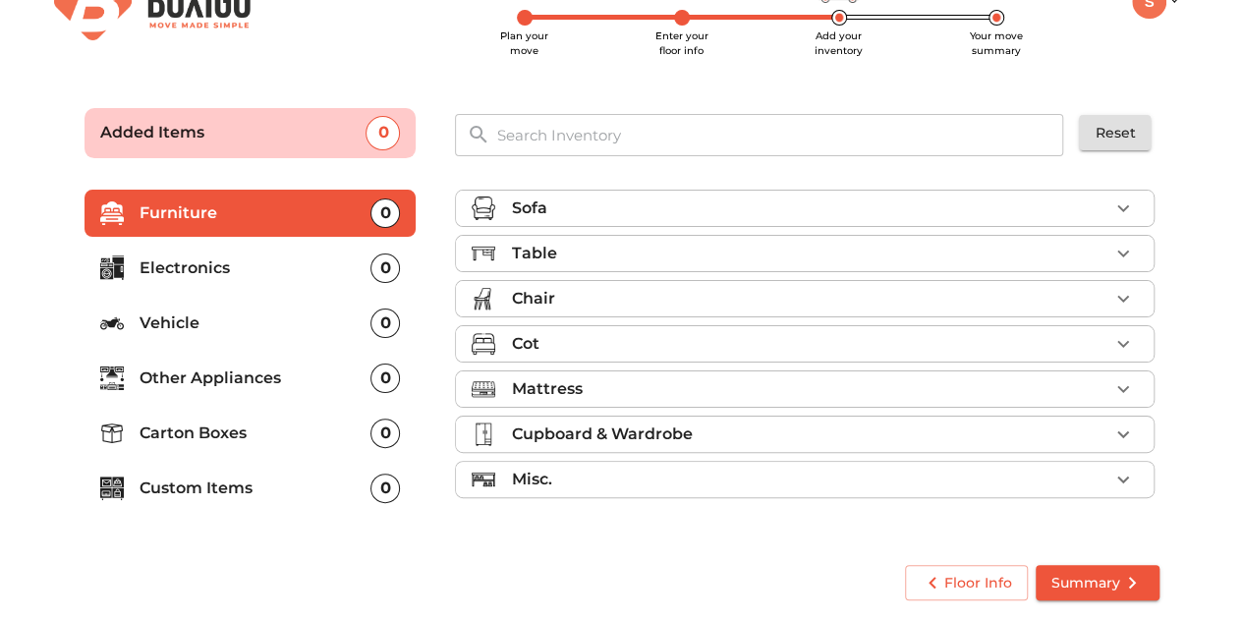
scroll to position [49, 0]
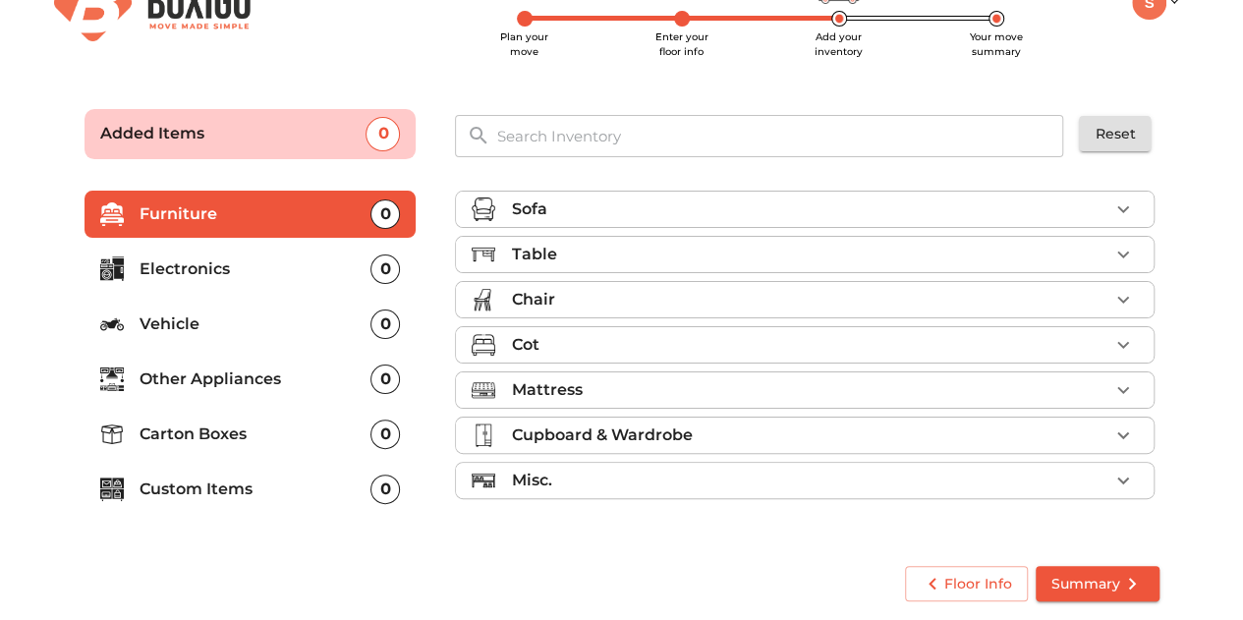
click at [238, 266] on p "Electronics" at bounding box center [256, 269] width 232 height 24
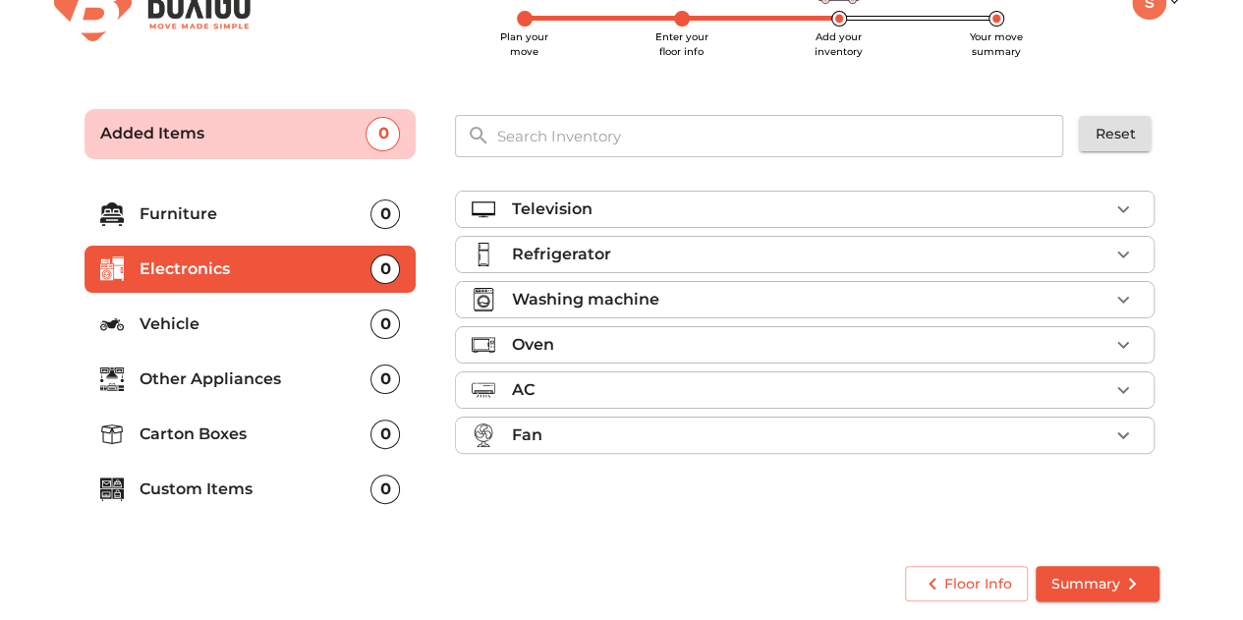
click at [1128, 249] on icon "button" at bounding box center [1123, 255] width 24 height 24
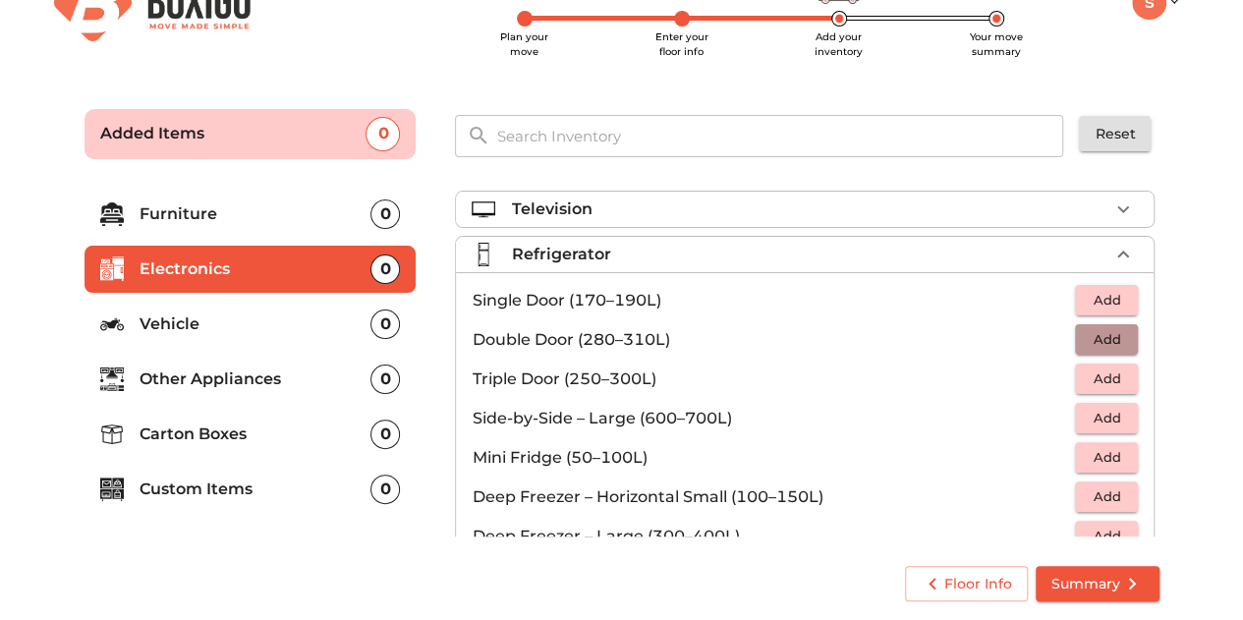
click at [1089, 333] on span "Add" at bounding box center [1106, 339] width 43 height 23
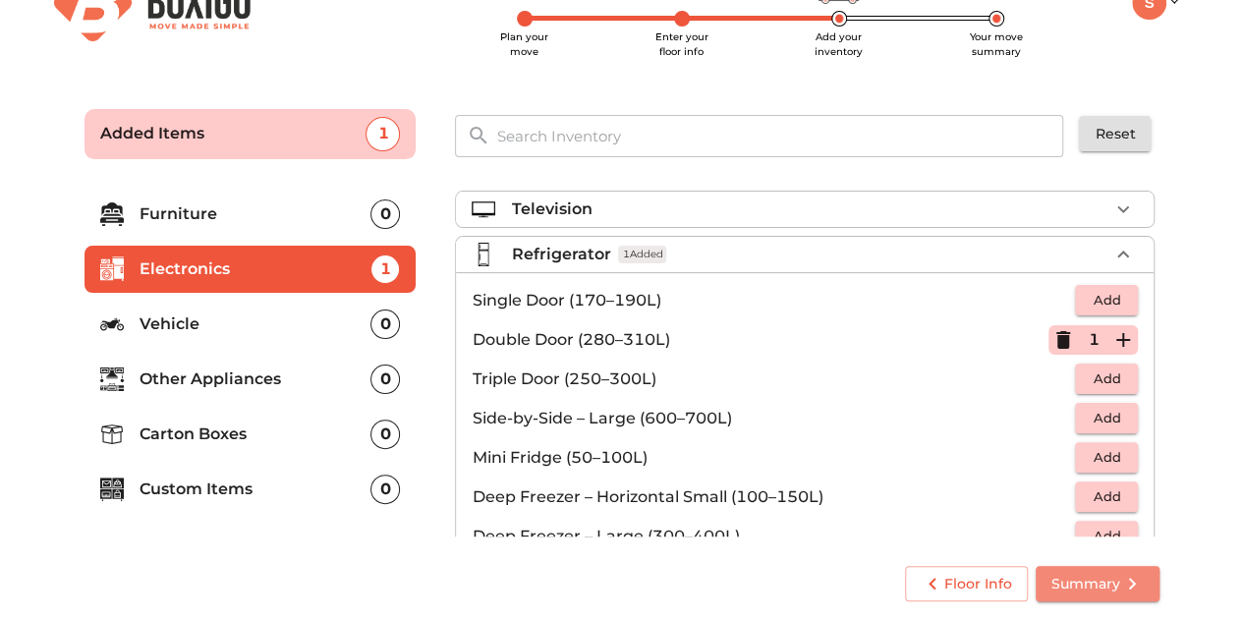
click at [1096, 587] on span "Summary" at bounding box center [1097, 584] width 92 height 25
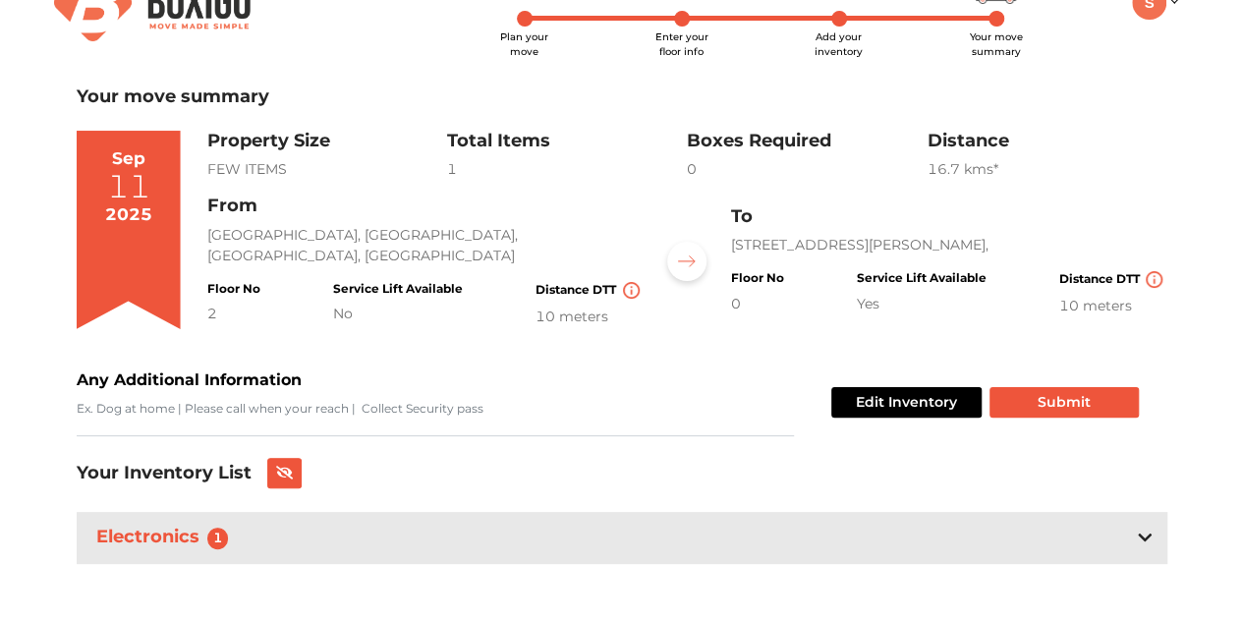
scroll to position [61, 0]
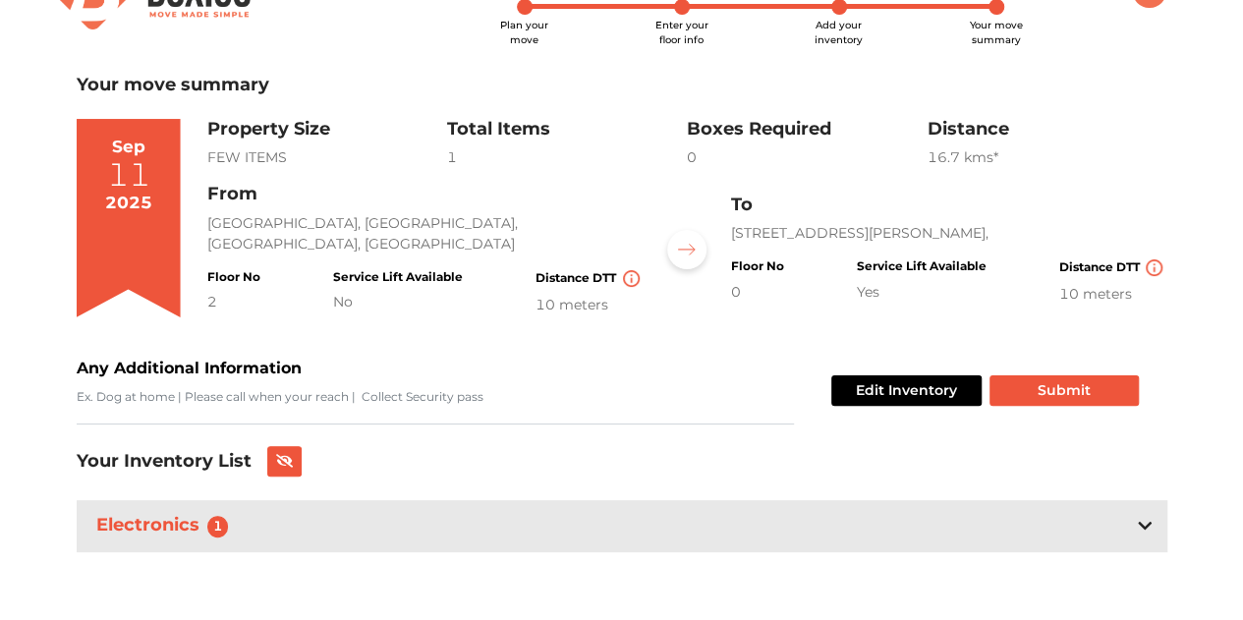
click at [1146, 520] on icon at bounding box center [1145, 526] width 14 height 16
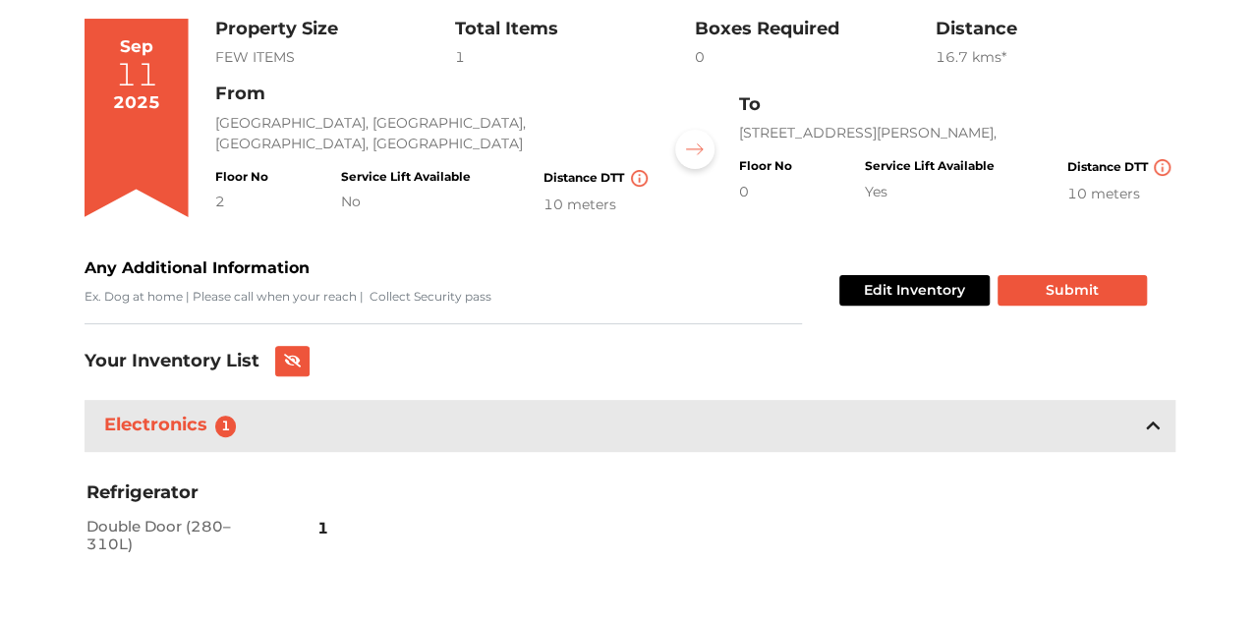
scroll to position [191, 0]
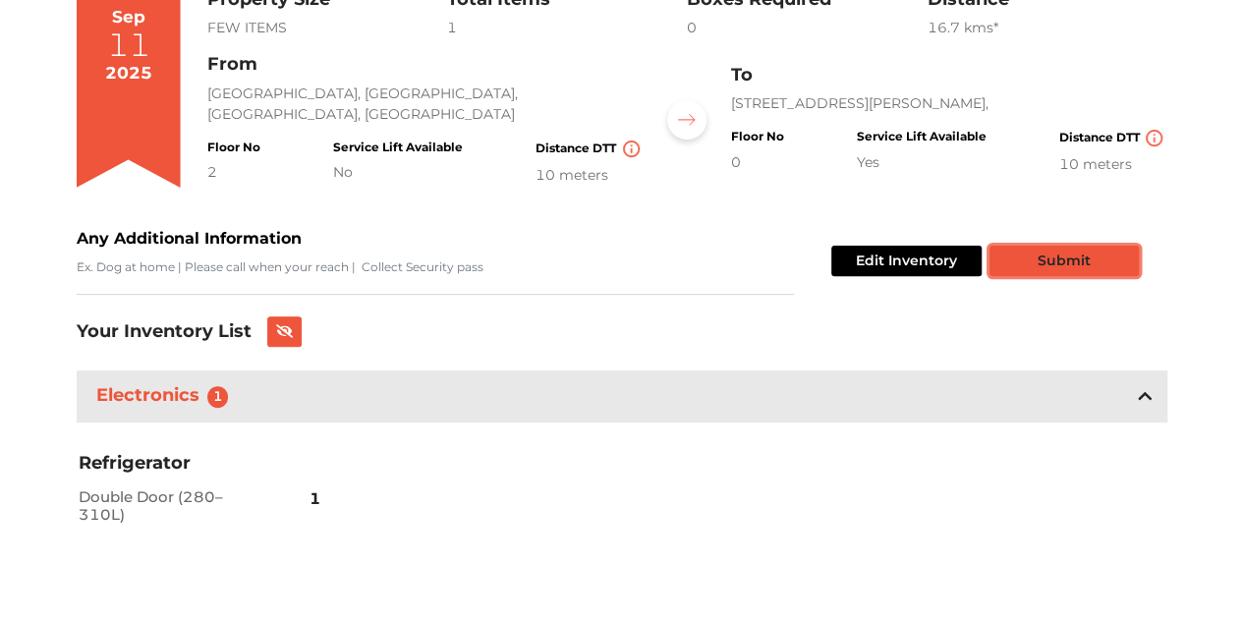
click at [1049, 264] on button "Submit" at bounding box center [1063, 261] width 149 height 30
